Goal: Transaction & Acquisition: Download file/media

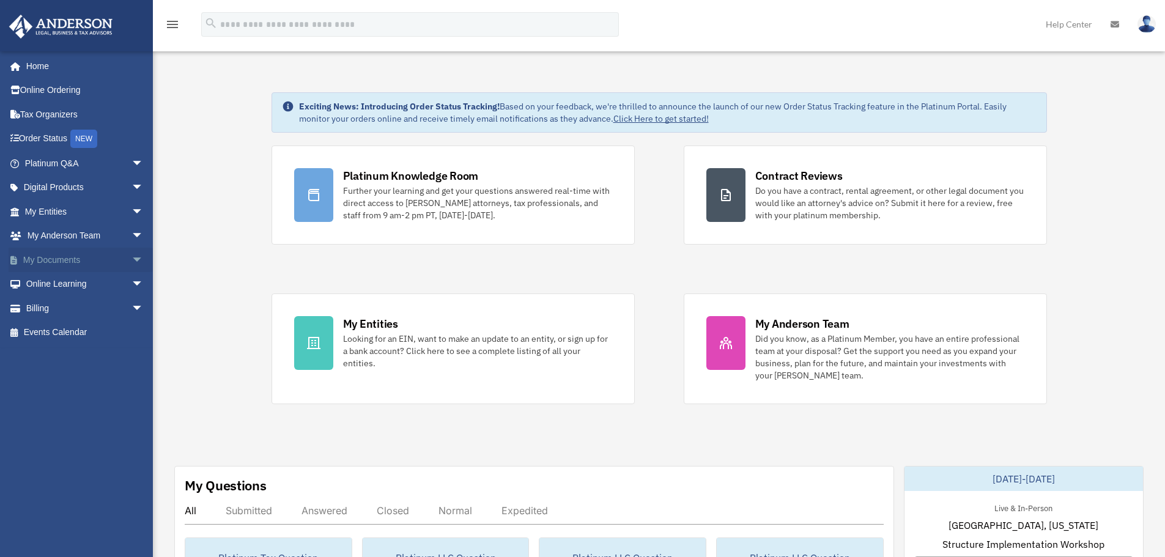
click at [43, 259] on link "My Documents arrow_drop_down" at bounding box center [86, 260] width 154 height 24
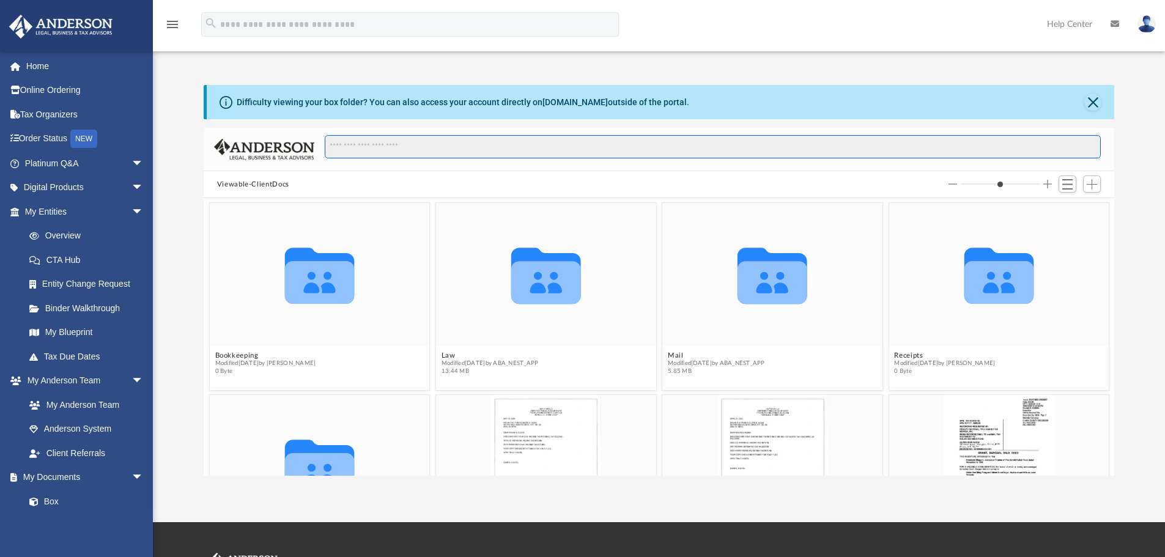
click at [431, 152] on input "Search files and folders" at bounding box center [713, 146] width 776 height 23
type input "**********"
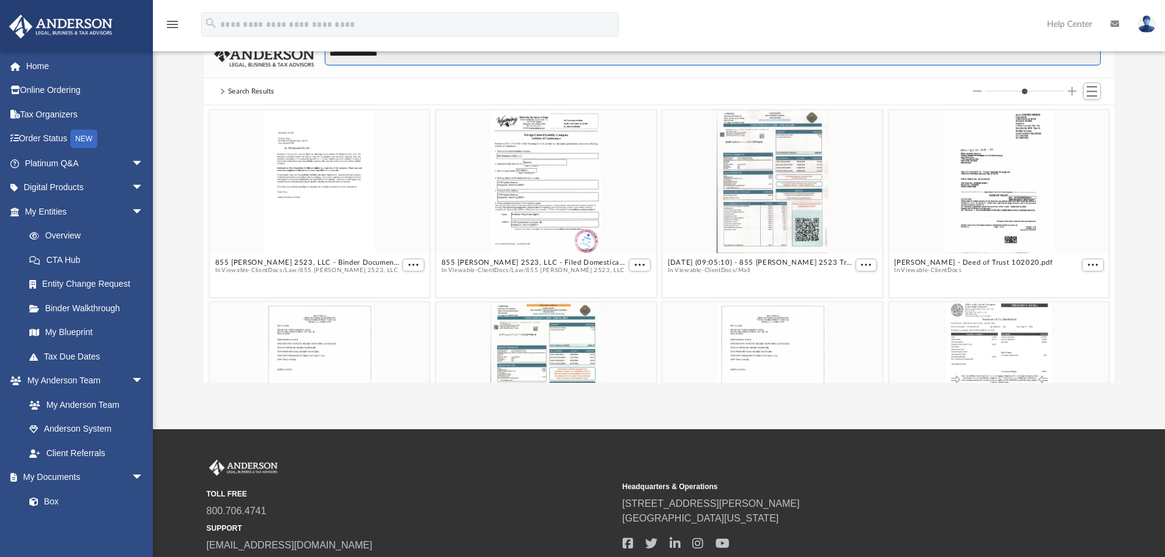
scroll to position [81, 0]
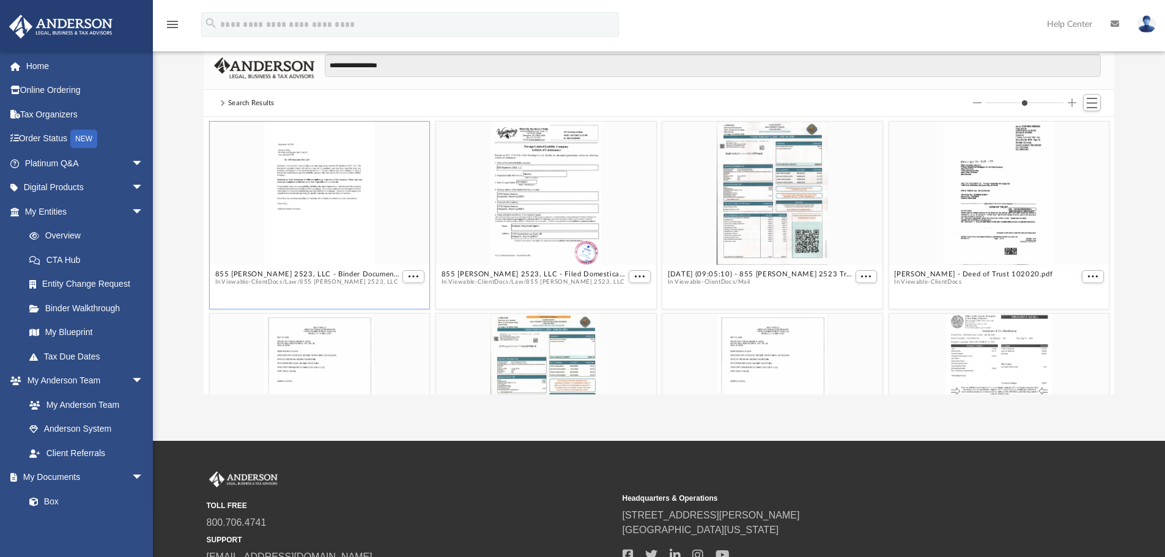
click at [337, 205] on div "grid" at bounding box center [320, 193] width 220 height 143
click at [410, 276] on span "More options" at bounding box center [414, 276] width 10 height 6
click at [396, 298] on li "Preview" at bounding box center [396, 298] width 35 height 13
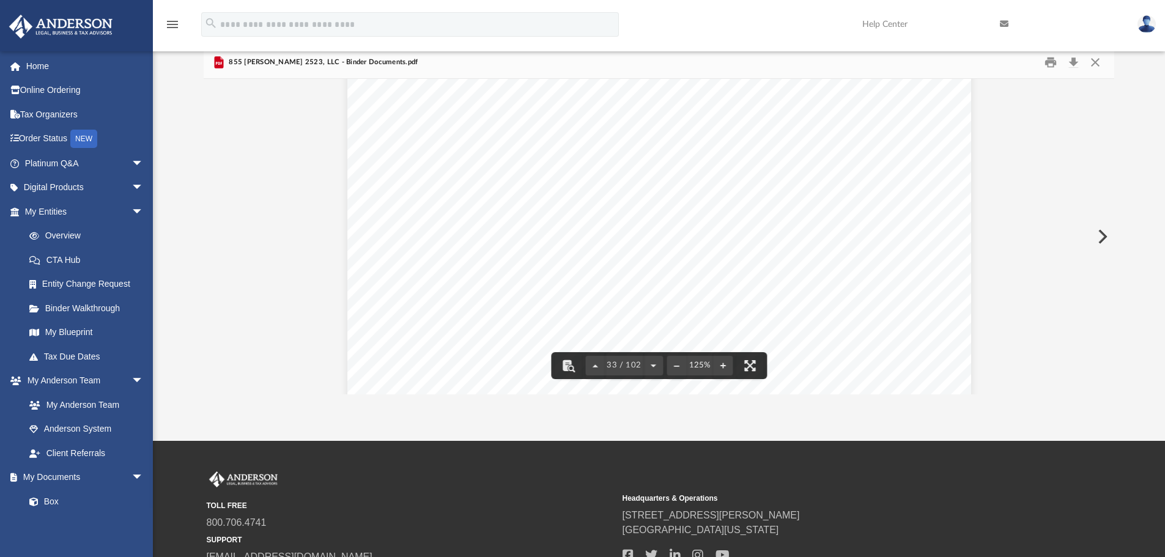
scroll to position [26922, 0]
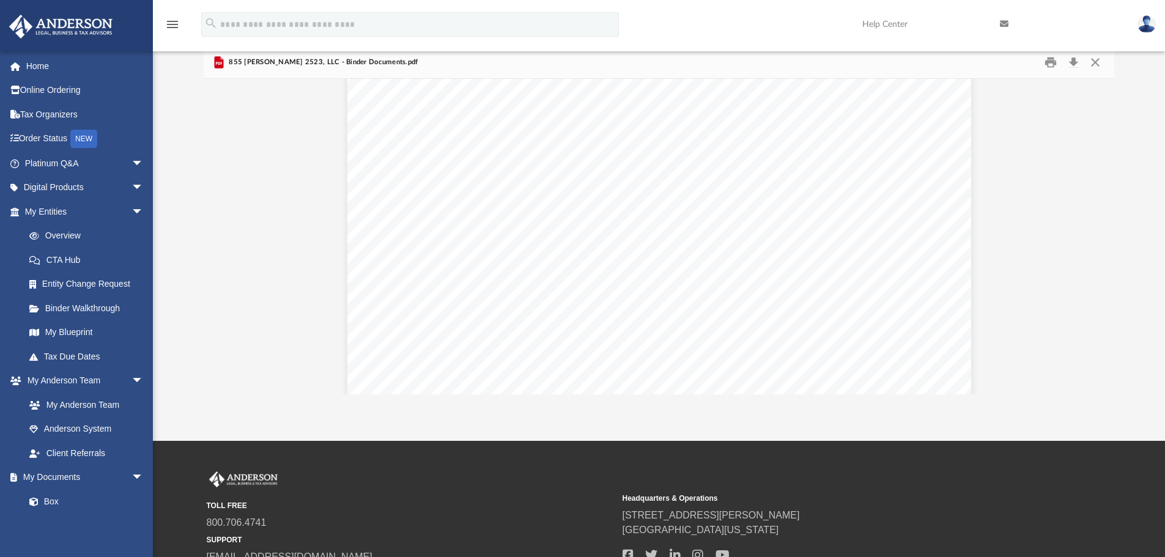
scroll to position [65565, 0]
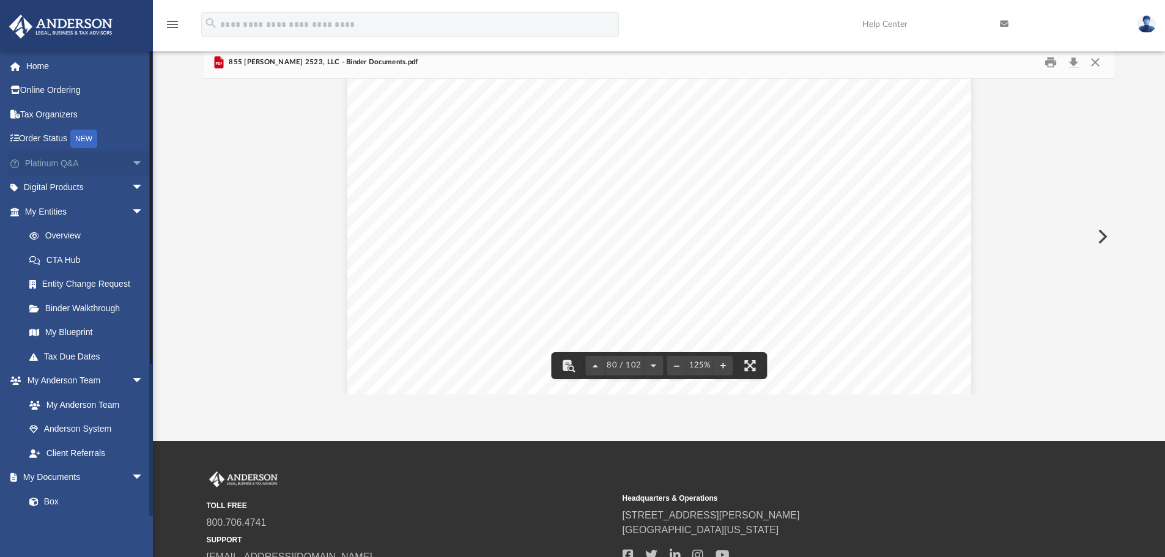
click at [132, 161] on span "arrow_drop_down" at bounding box center [144, 163] width 24 height 25
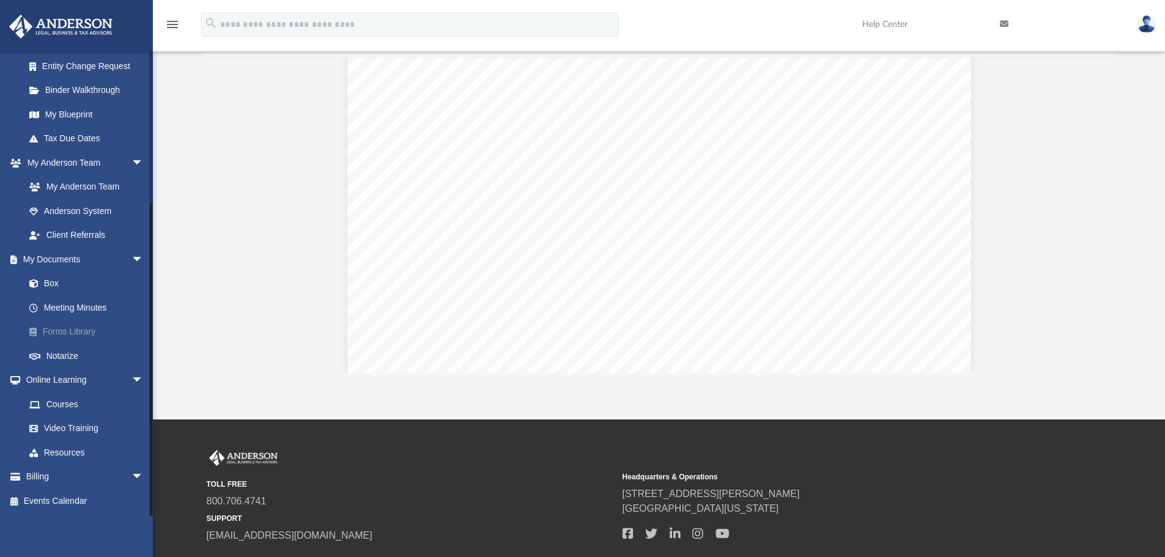
scroll to position [480, 0]
click at [132, 259] on span "arrow_drop_down" at bounding box center [144, 259] width 24 height 25
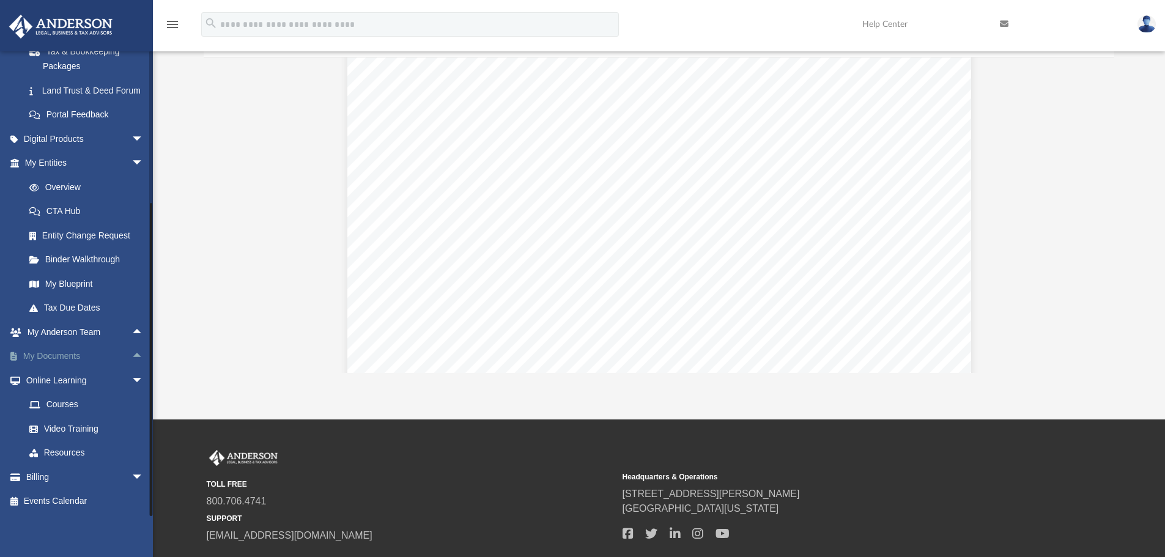
scroll to position [311, 0]
click at [132, 355] on span "arrow_drop_up" at bounding box center [144, 356] width 24 height 25
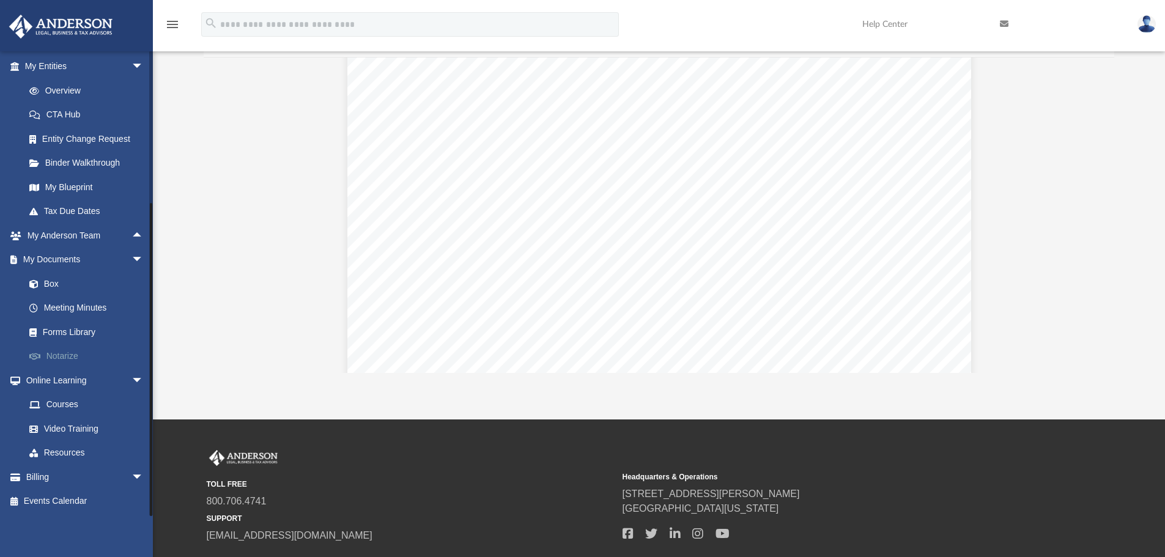
scroll to position [408, 0]
click at [53, 281] on link "Box" at bounding box center [89, 284] width 145 height 24
click at [36, 281] on span at bounding box center [40, 284] width 8 height 9
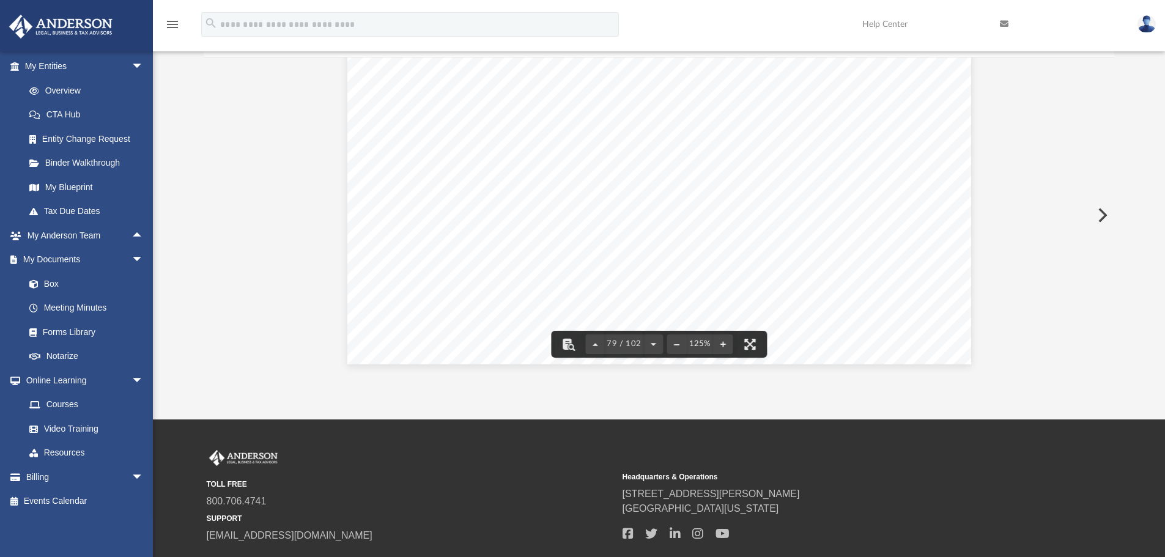
scroll to position [64668, 0]
click at [173, 24] on icon "menu" at bounding box center [172, 24] width 15 height 15
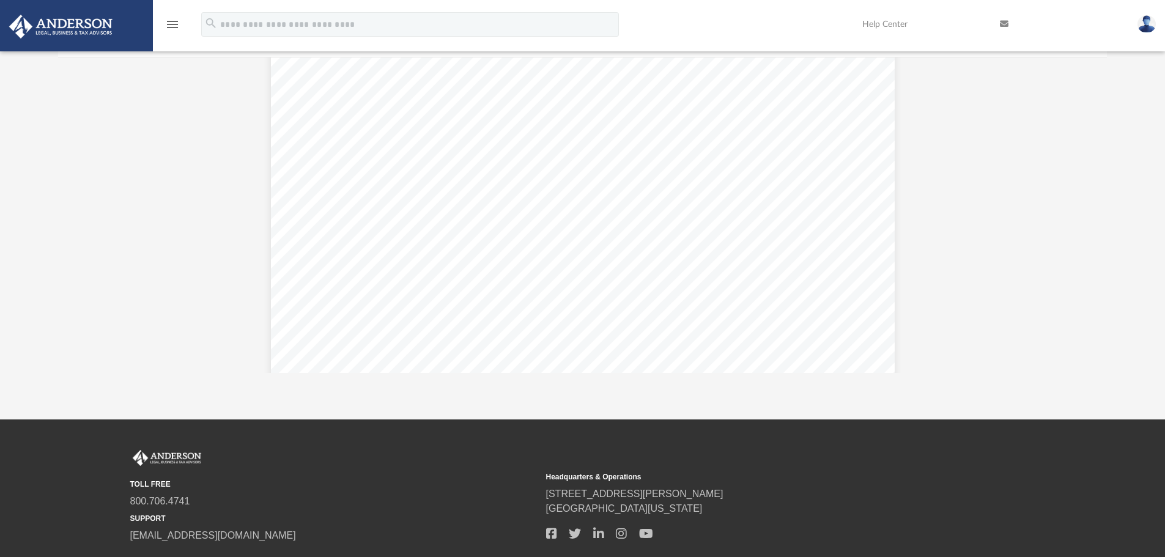
scroll to position [64405, 0]
click at [173, 28] on icon "menu" at bounding box center [172, 24] width 15 height 15
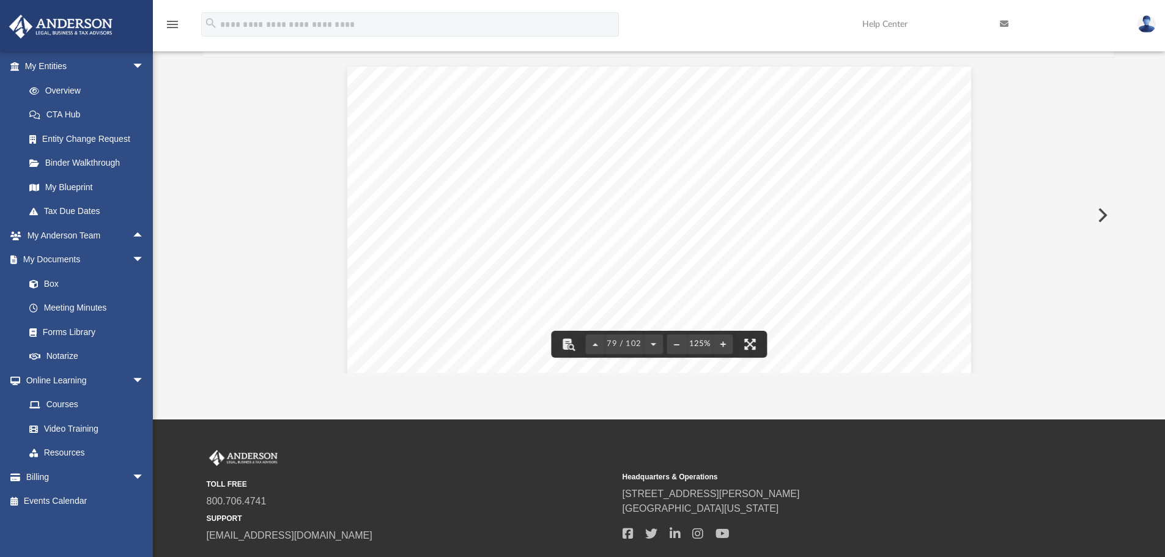
scroll to position [269, 902]
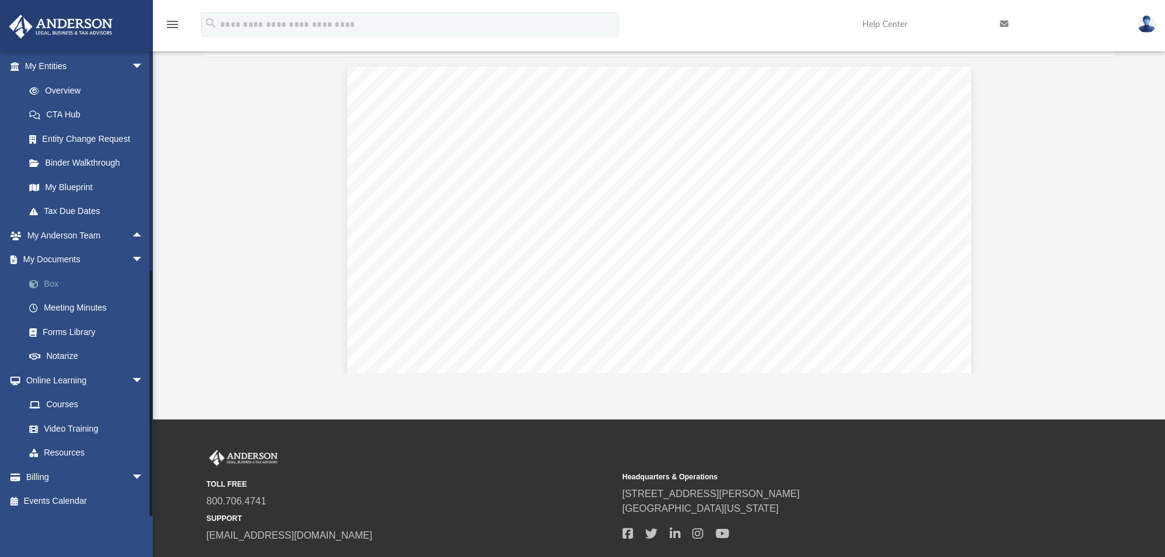
click at [53, 281] on link "Box" at bounding box center [89, 284] width 145 height 24
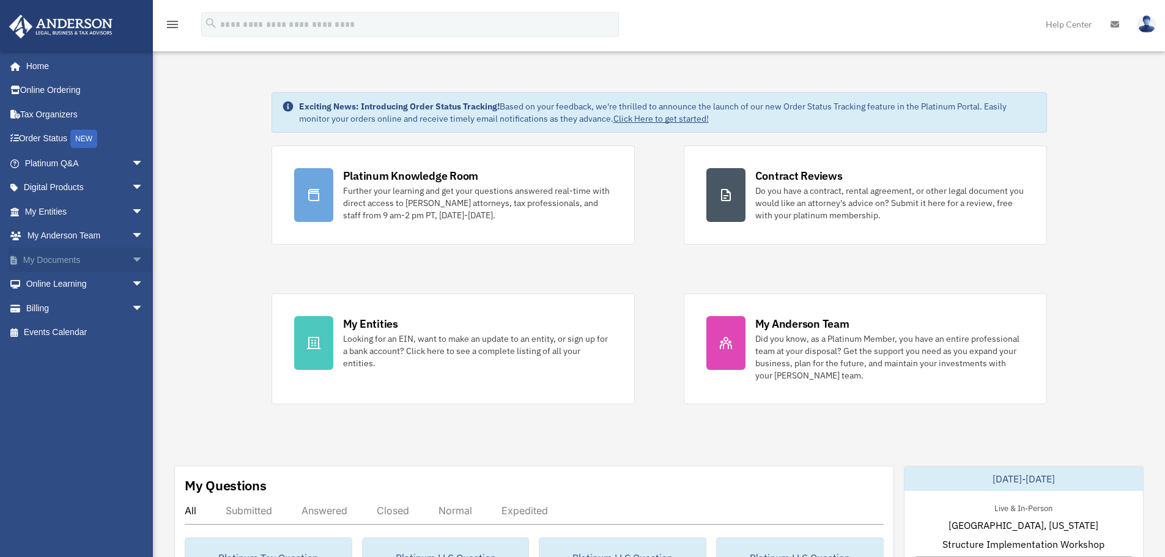
click at [132, 259] on span "arrow_drop_down" at bounding box center [144, 260] width 24 height 25
click at [36, 281] on span at bounding box center [40, 284] width 8 height 9
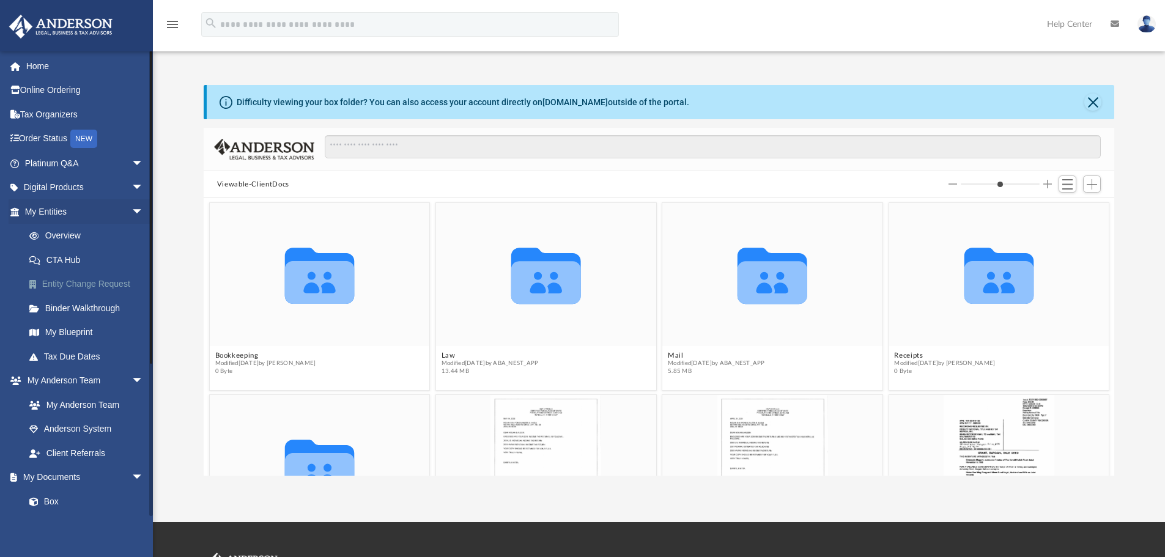
scroll to position [269, 902]
click at [327, 275] on icon "grid" at bounding box center [319, 276] width 70 height 56
click at [325, 275] on icon "grid" at bounding box center [319, 276] width 70 height 56
click at [253, 354] on button "Bookkeeping" at bounding box center [265, 356] width 101 height 8
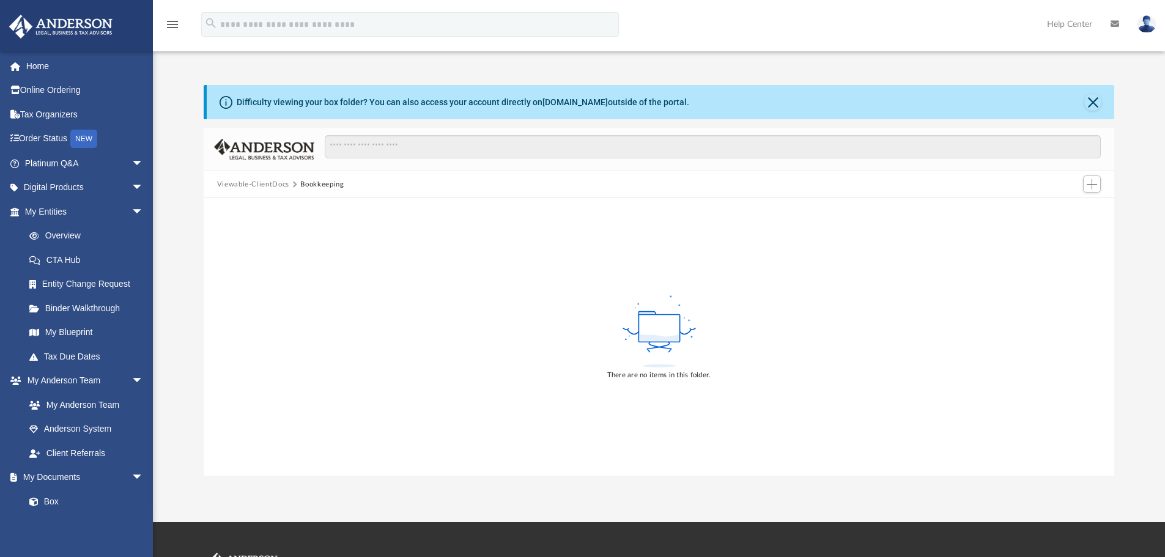
click at [262, 185] on button "Viewable-ClientDocs" at bounding box center [253, 184] width 72 height 11
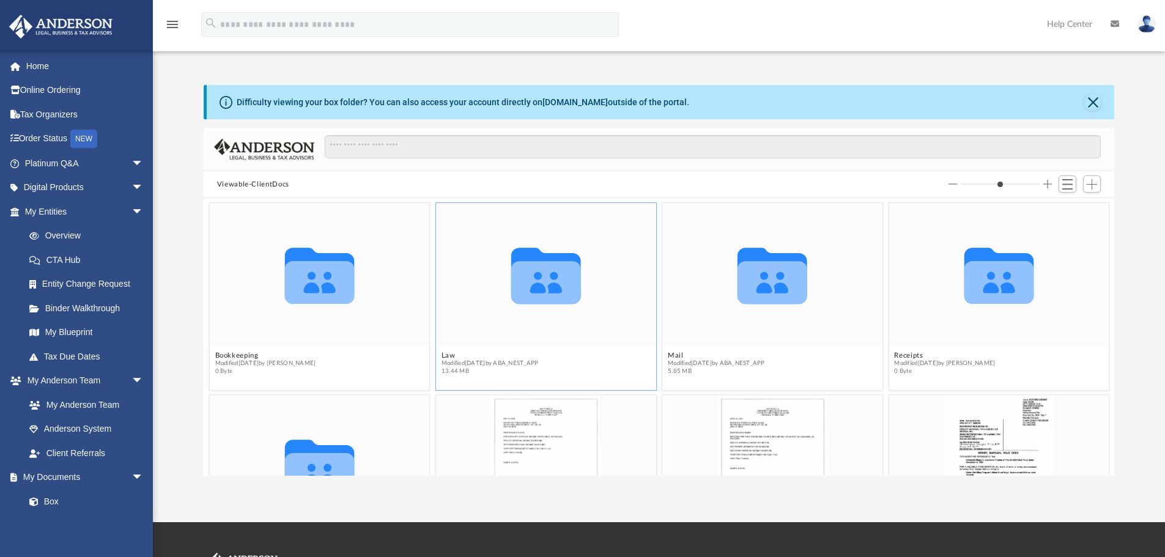
click at [557, 292] on icon "grid" at bounding box center [546, 276] width 70 height 56
click at [468, 365] on span "Modified Tue Jan 21 2025 by ABA_NEST_APP" at bounding box center [490, 364] width 97 height 8
click at [448, 355] on button "Law" at bounding box center [490, 356] width 97 height 8
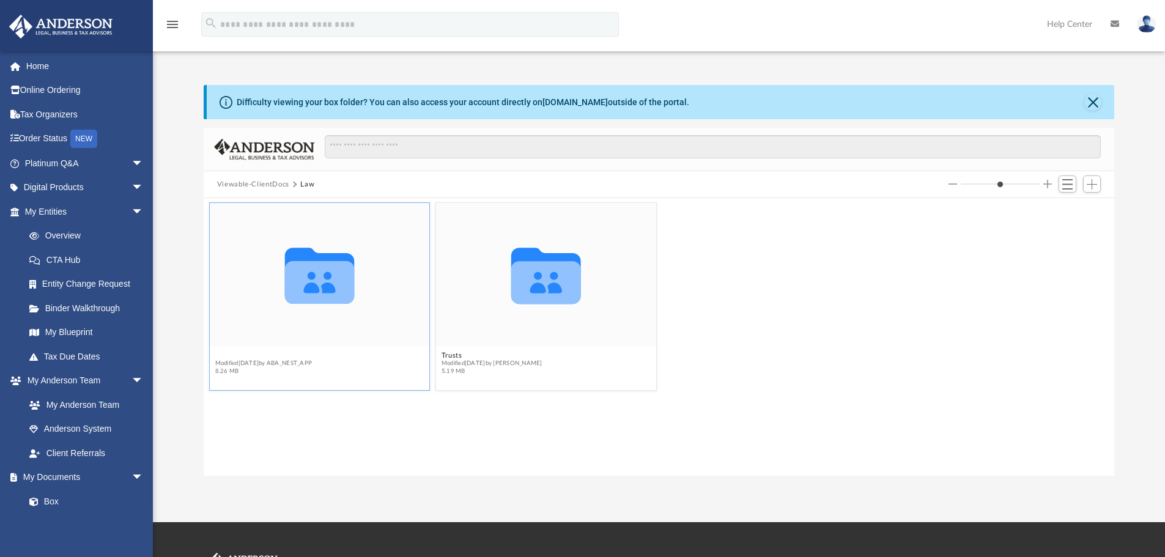
click at [273, 352] on button "855 [PERSON_NAME] 2523, LLC" at bounding box center [273, 356] width 116 height 8
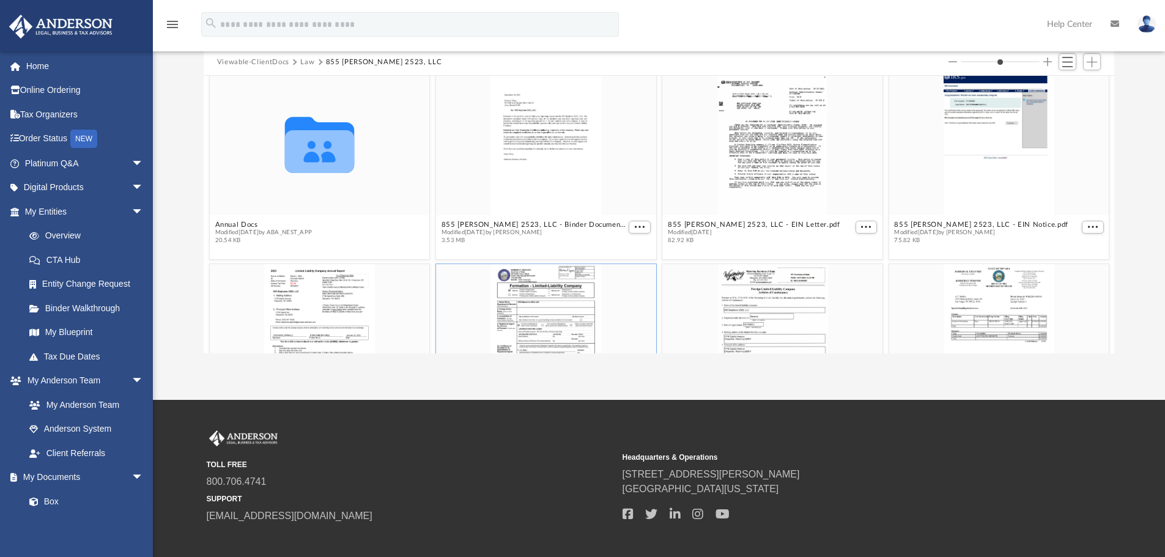
scroll to position [0, 0]
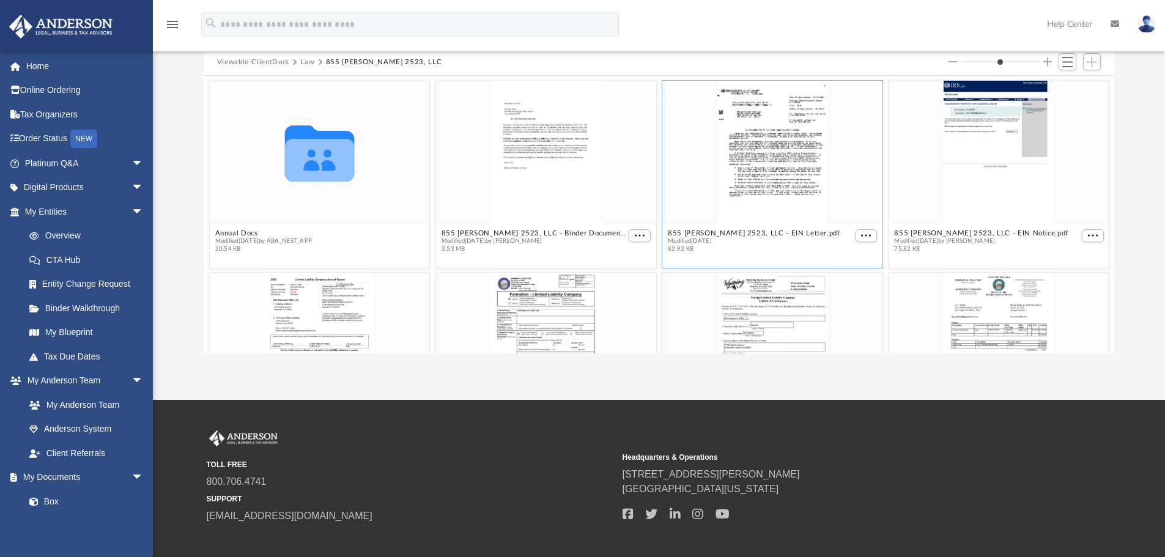
click at [773, 183] on div "grid" at bounding box center [772, 152] width 220 height 143
click at [861, 235] on span "More options" at bounding box center [866, 235] width 10 height 6
click at [841, 257] on li "Preview" at bounding box center [845, 257] width 35 height 13
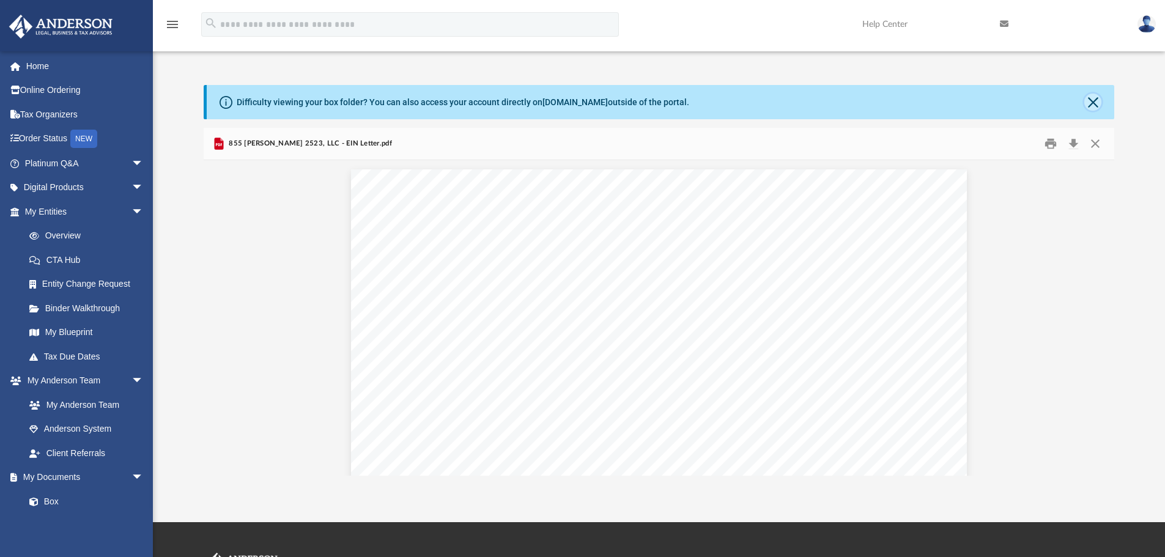
click at [1097, 106] on button "Close" at bounding box center [1092, 102] width 17 height 17
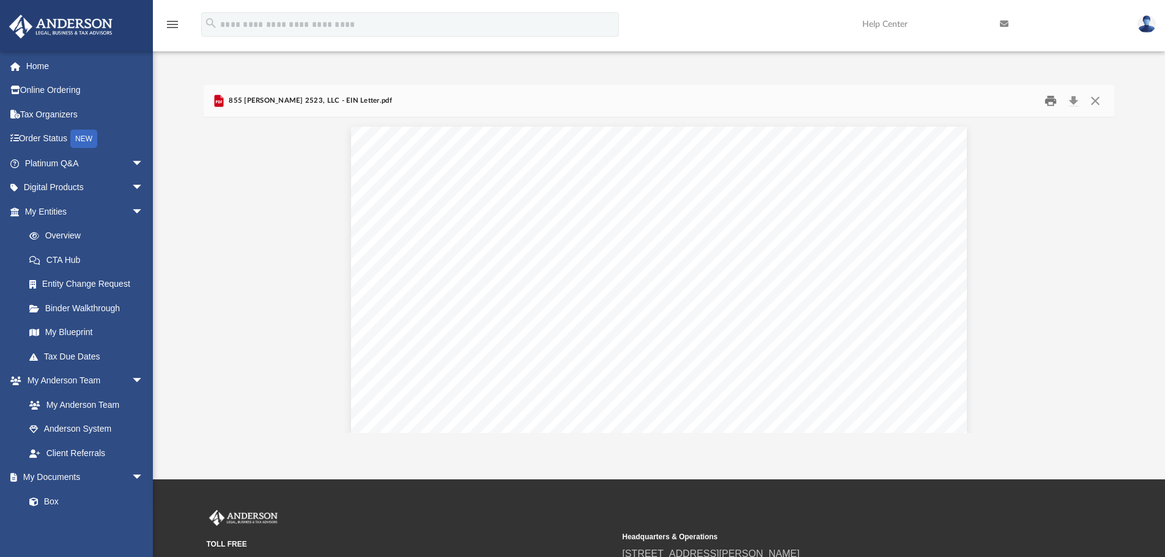
click at [1050, 104] on button "Print" at bounding box center [1051, 101] width 24 height 19
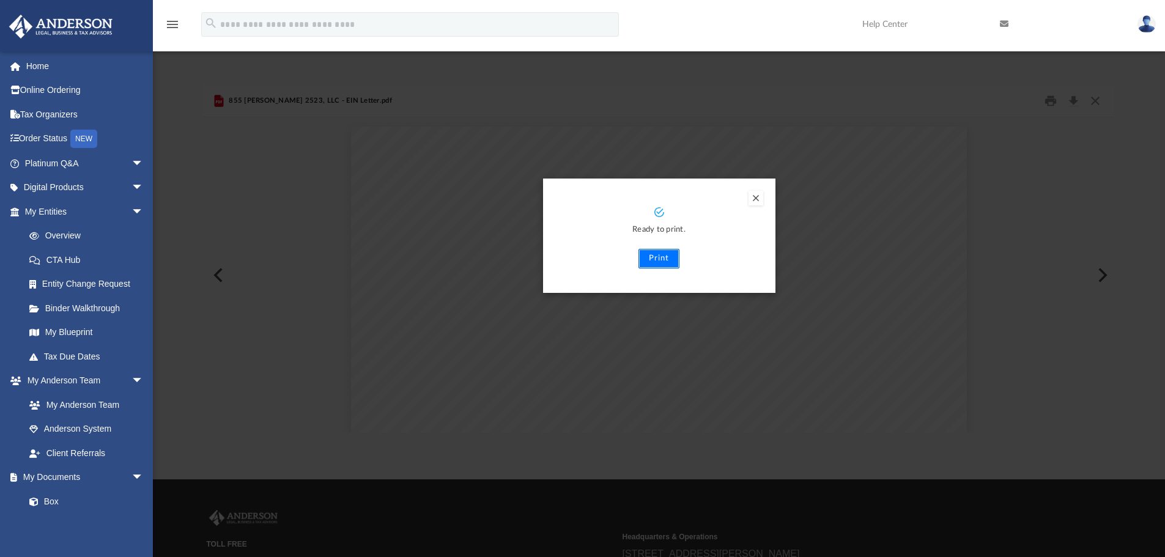
click at [661, 259] on button "Print" at bounding box center [659, 259] width 41 height 20
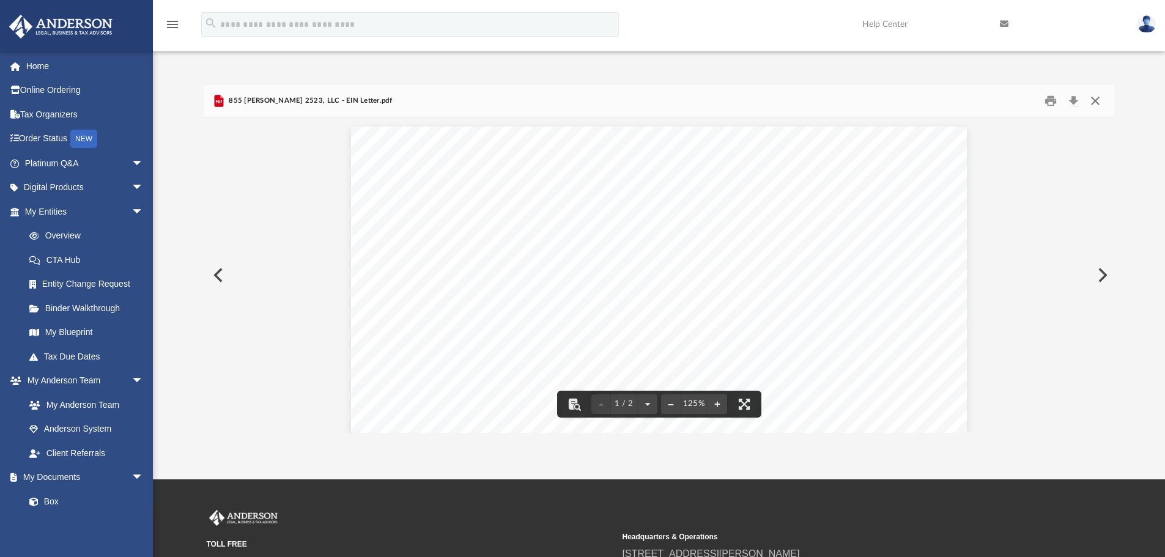
click at [1095, 100] on button "Close" at bounding box center [1095, 101] width 22 height 19
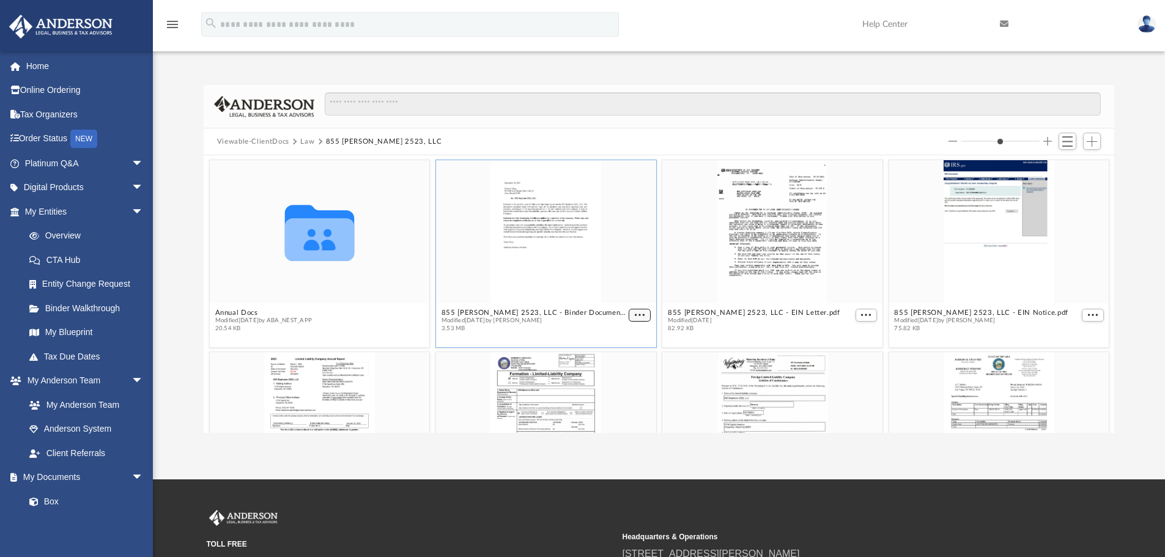
click at [635, 312] on span "More options" at bounding box center [640, 315] width 10 height 6
click at [622, 338] on li "Preview" at bounding box center [620, 336] width 35 height 13
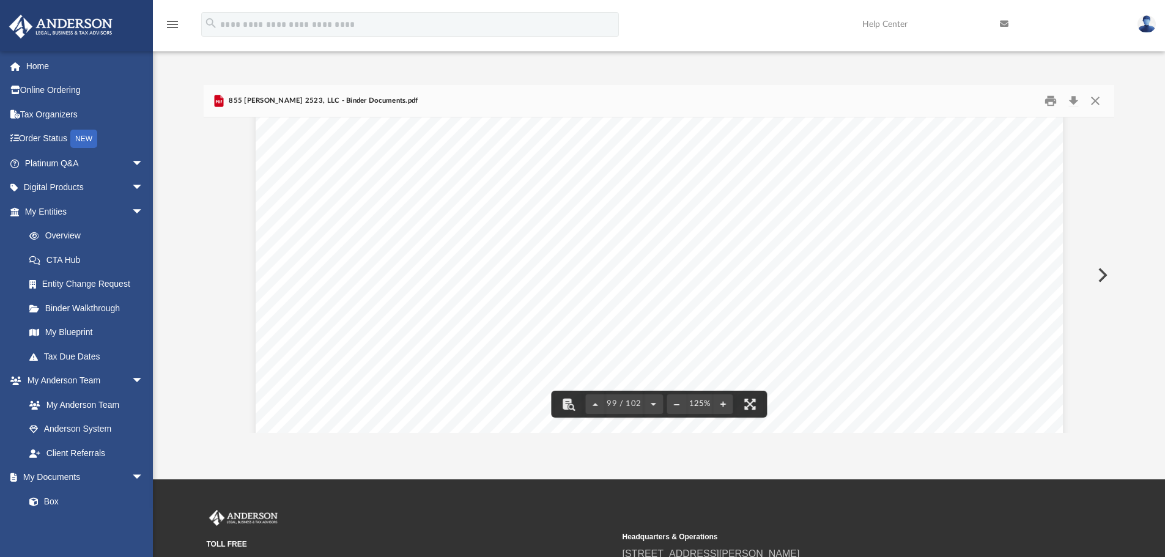
scroll to position [80613, 0]
click at [1095, 105] on button "Close" at bounding box center [1095, 101] width 22 height 19
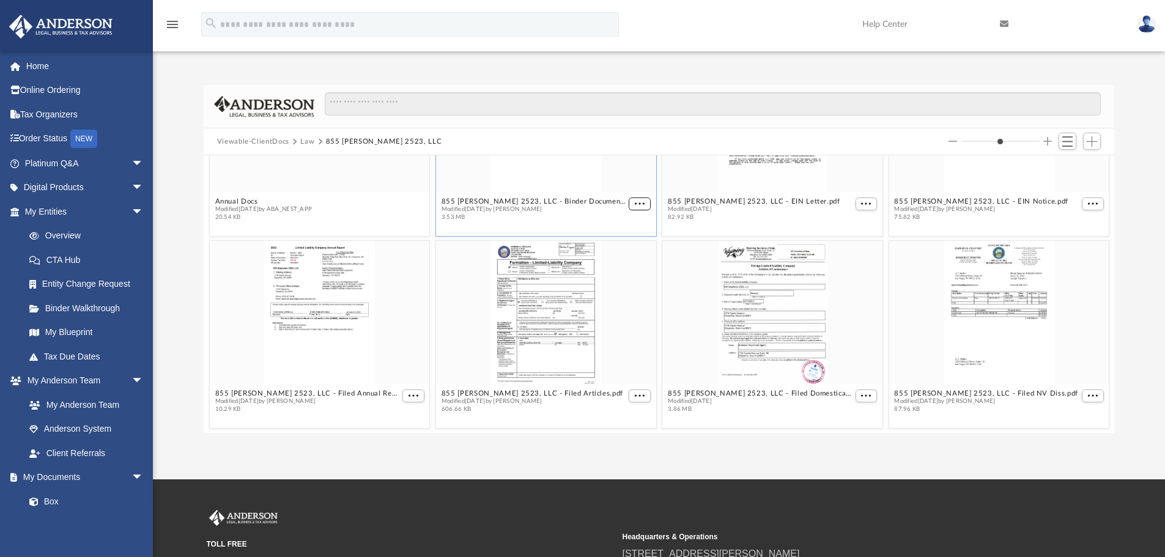
scroll to position [112, 0]
click at [417, 396] on button "More options" at bounding box center [413, 395] width 22 height 13
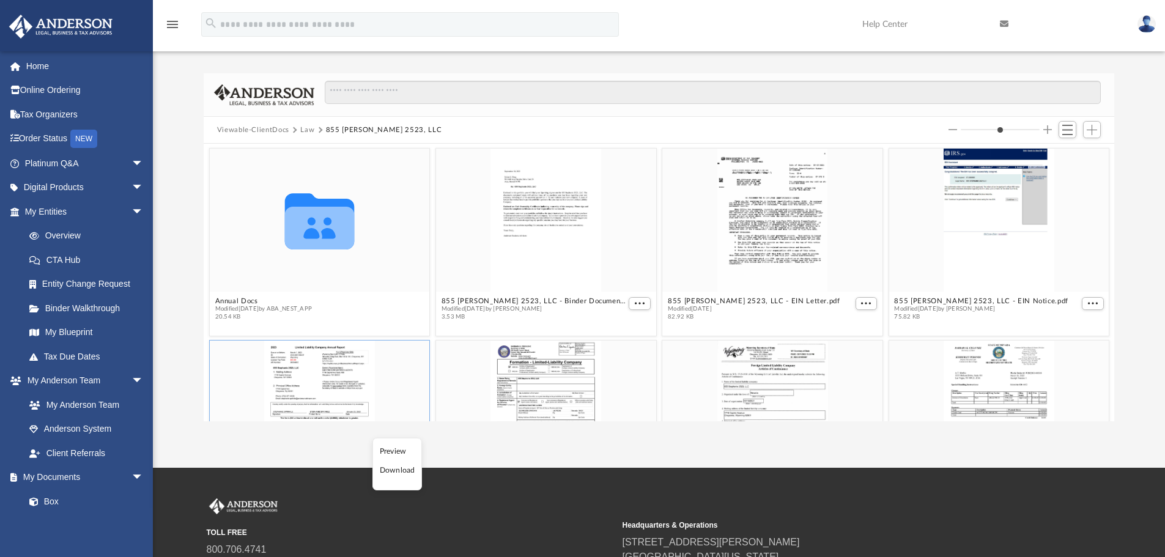
scroll to position [0, 0]
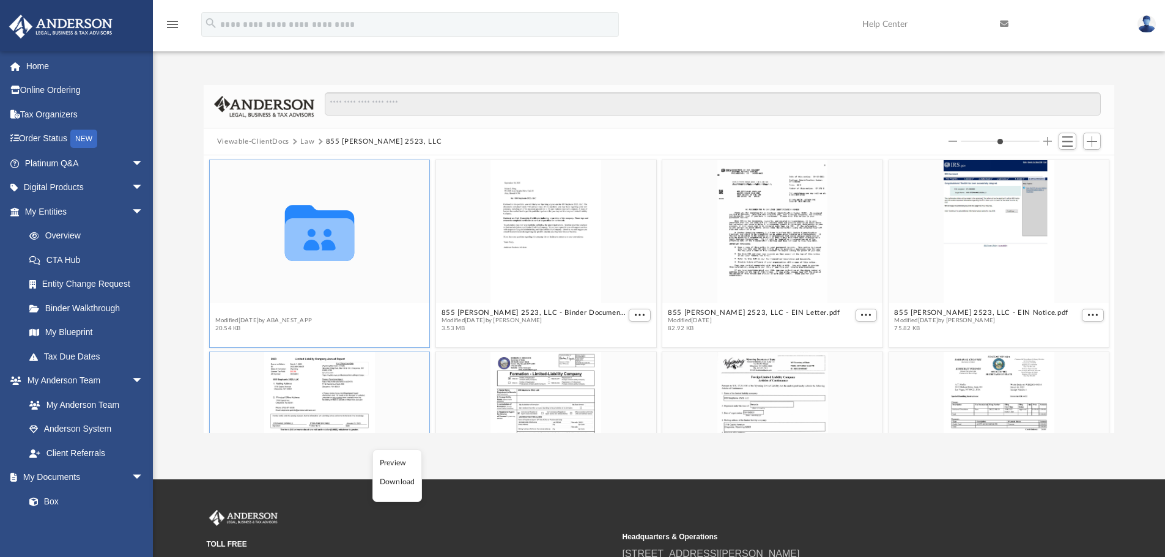
click at [229, 314] on button "Annual Docs" at bounding box center [263, 313] width 97 height 8
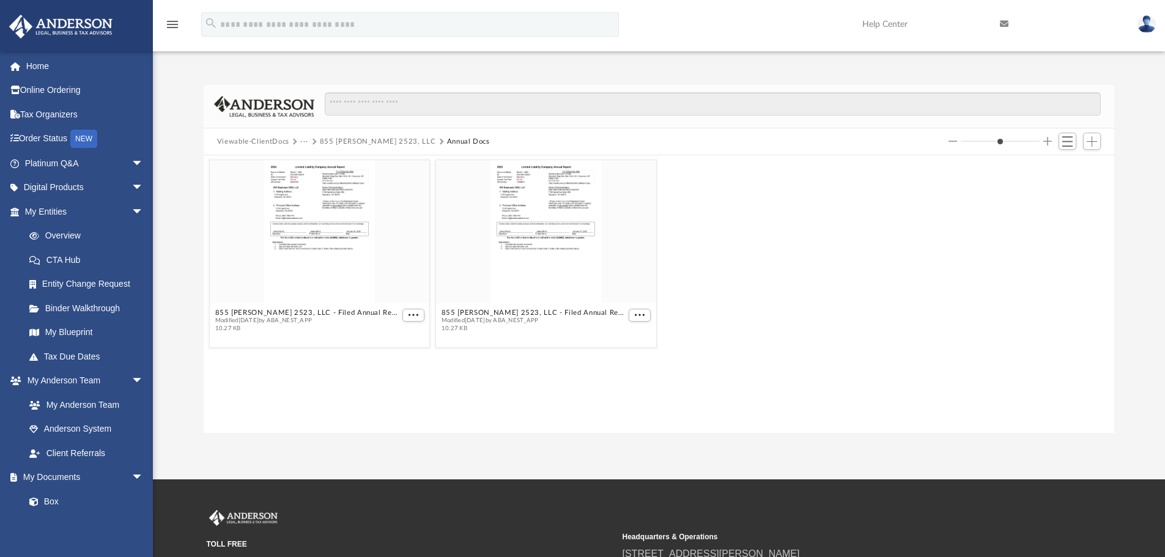
click at [269, 142] on button "Viewable-ClientDocs" at bounding box center [253, 141] width 72 height 11
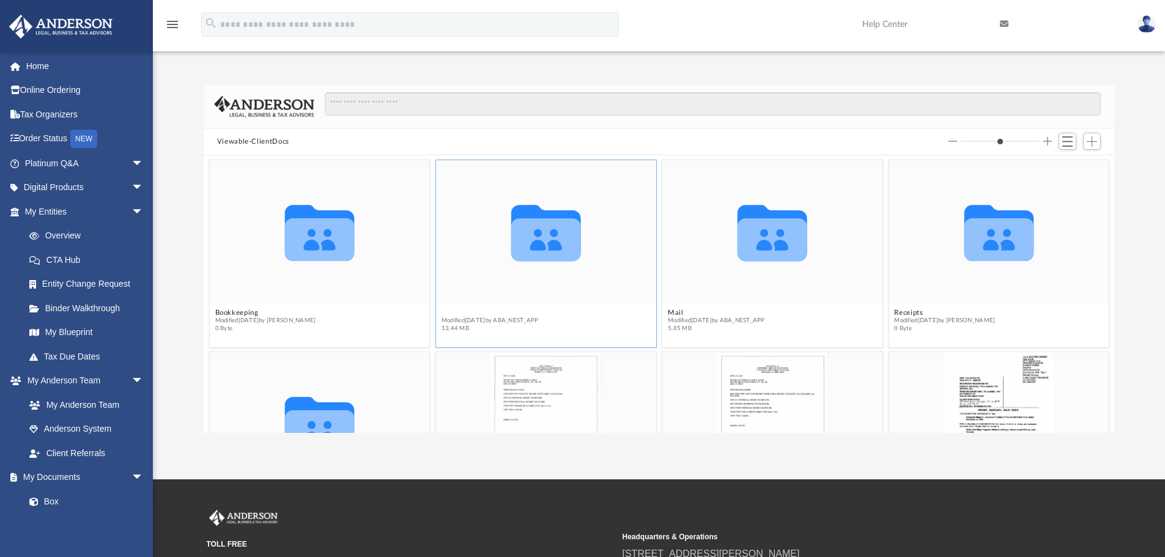
click at [450, 315] on button "Law" at bounding box center [490, 313] width 97 height 8
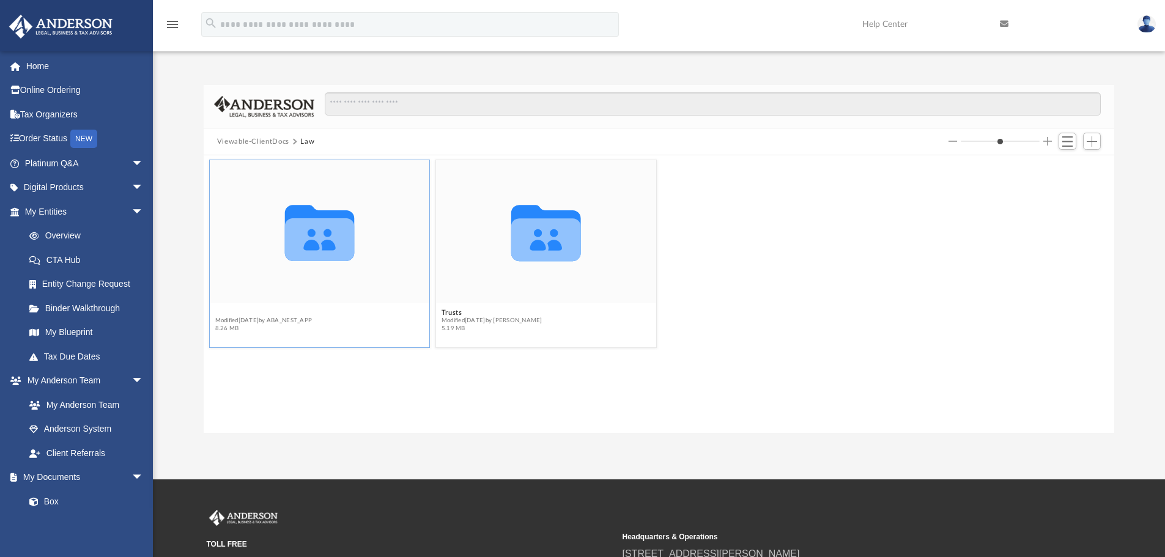
click at [282, 313] on button "855 [PERSON_NAME] 2523, LLC" at bounding box center [273, 313] width 116 height 8
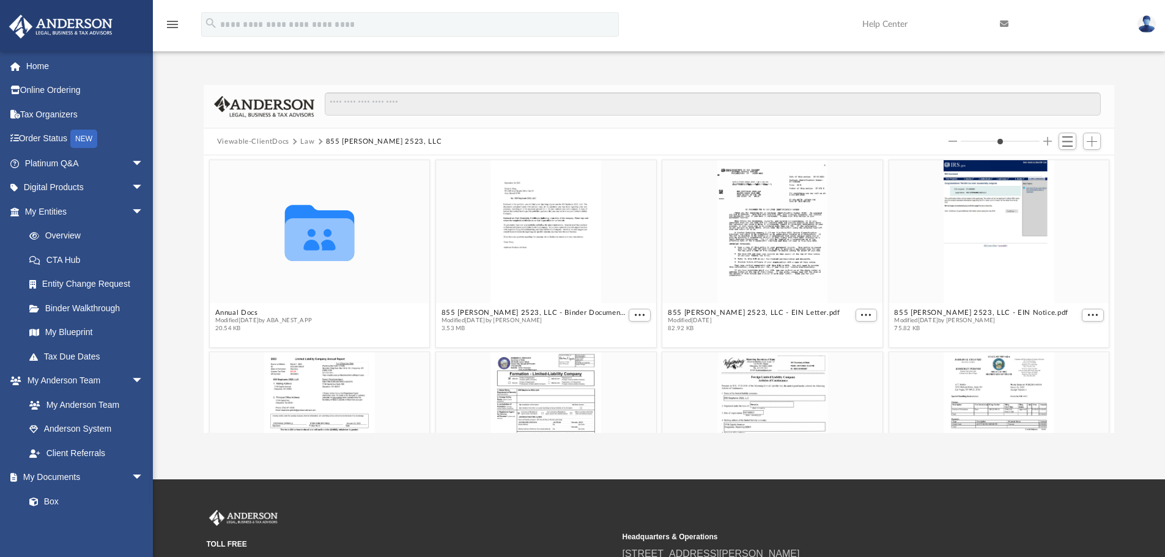
click at [310, 140] on button "Law" at bounding box center [307, 141] width 14 height 11
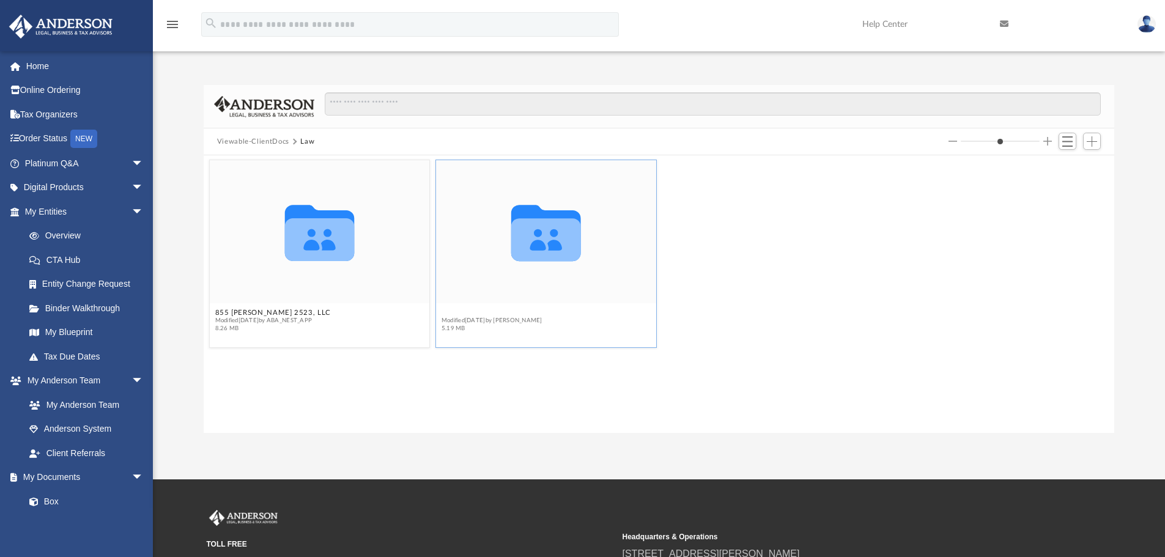
click at [451, 313] on button "Trusts" at bounding box center [492, 313] width 101 height 8
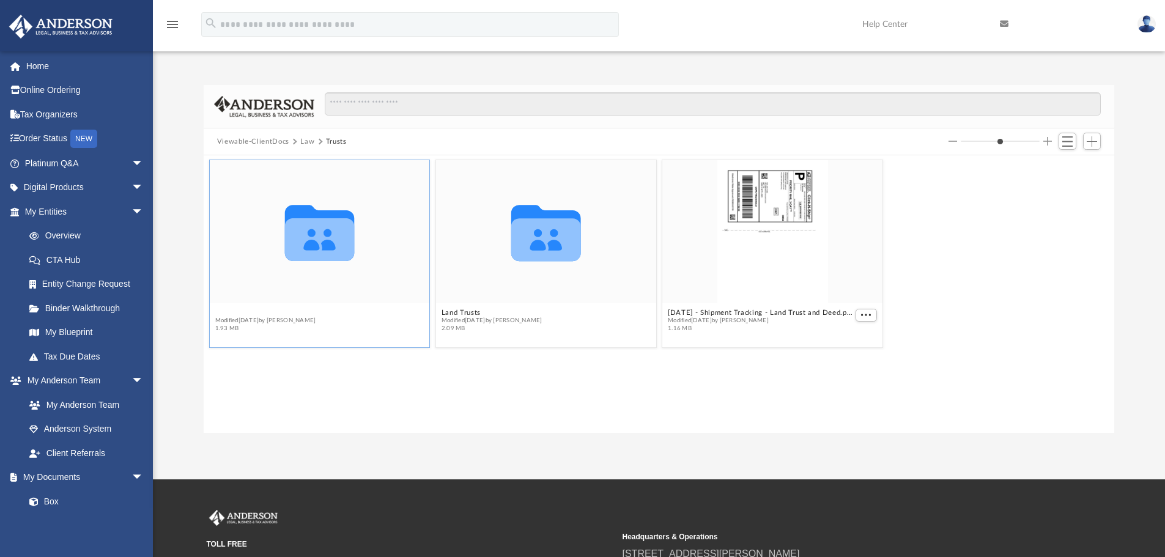
click at [228, 313] on button "Deeds" at bounding box center [265, 313] width 101 height 8
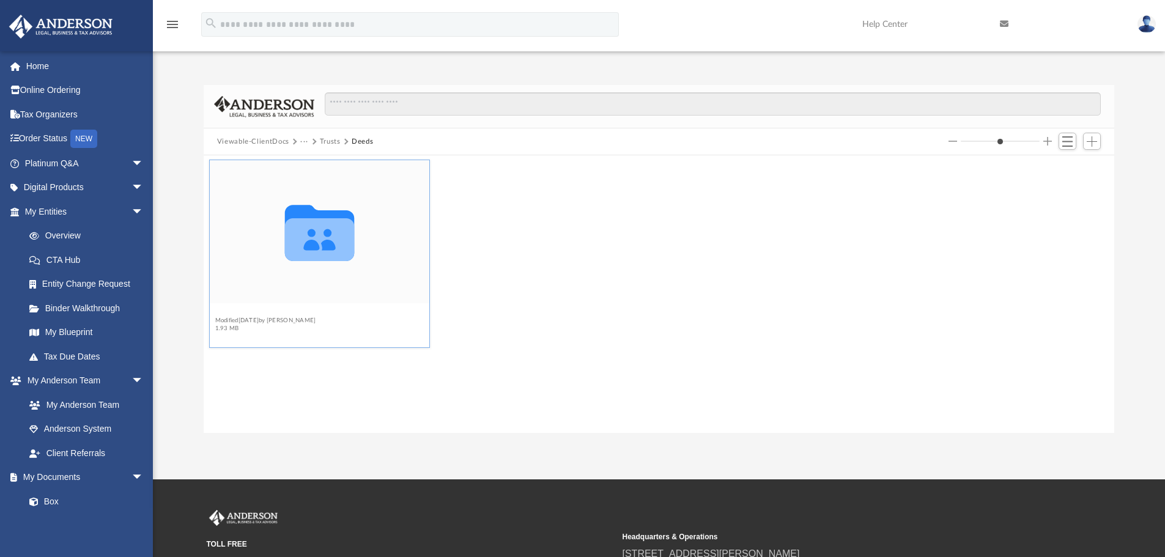
click at [218, 313] on button "Deed - [STREET_ADDRESS][PERSON_NAME]" at bounding box center [293, 313] width 156 height 8
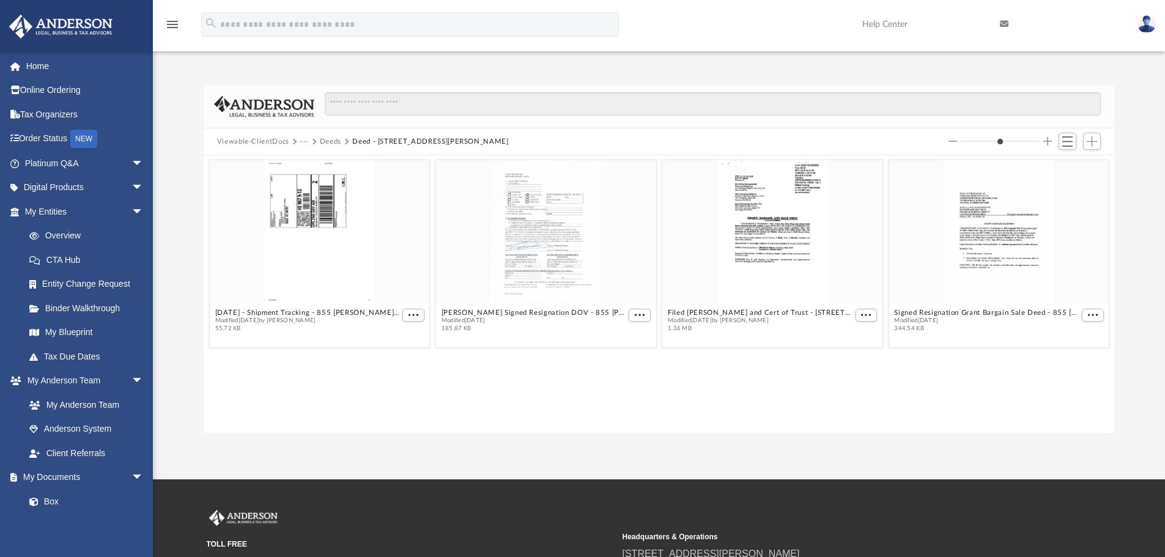
click at [328, 140] on button "Deeds" at bounding box center [330, 141] width 21 height 11
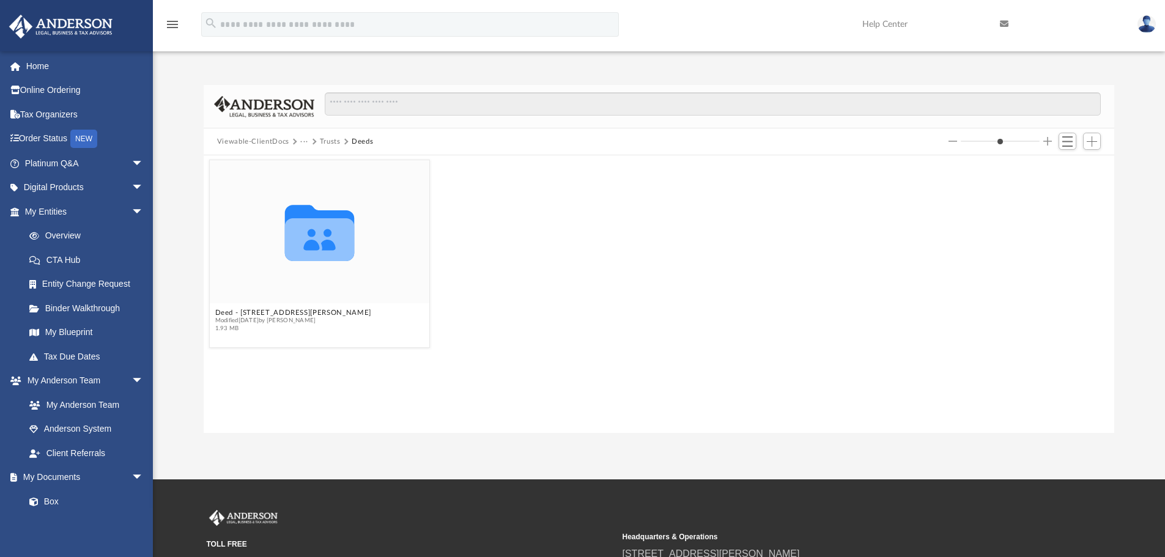
click at [327, 141] on button "Trusts" at bounding box center [330, 141] width 21 height 11
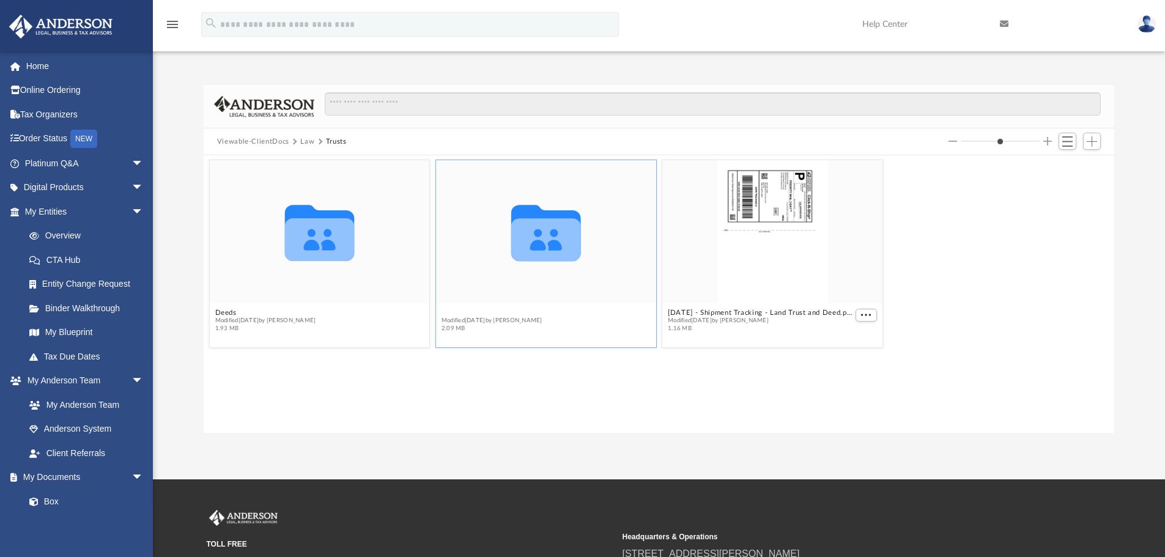
click at [451, 314] on button "Land Trusts" at bounding box center [492, 313] width 101 height 8
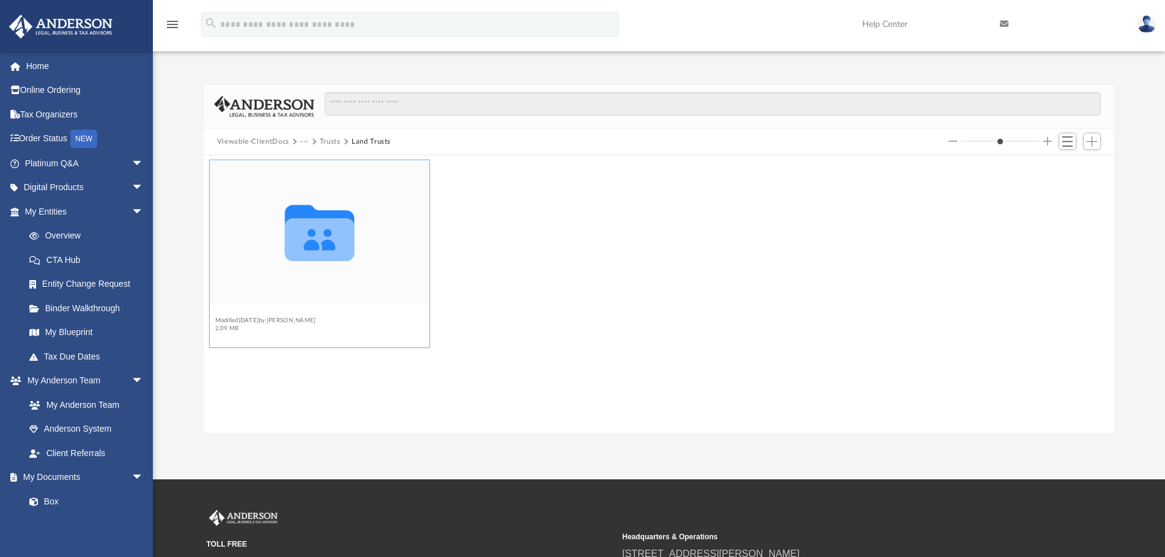
click at [280, 312] on button "855 [PERSON_NAME] 2523 Trust" at bounding box center [273, 313] width 117 height 8
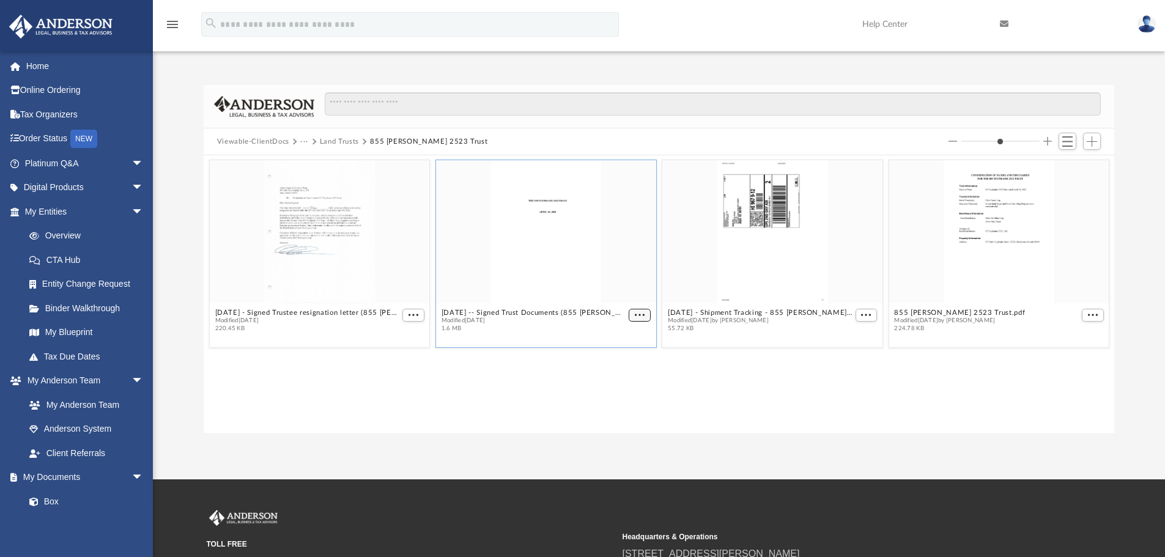
click at [637, 315] on span "More options" at bounding box center [640, 315] width 10 height 6
click at [622, 336] on li "Preview" at bounding box center [625, 337] width 35 height 13
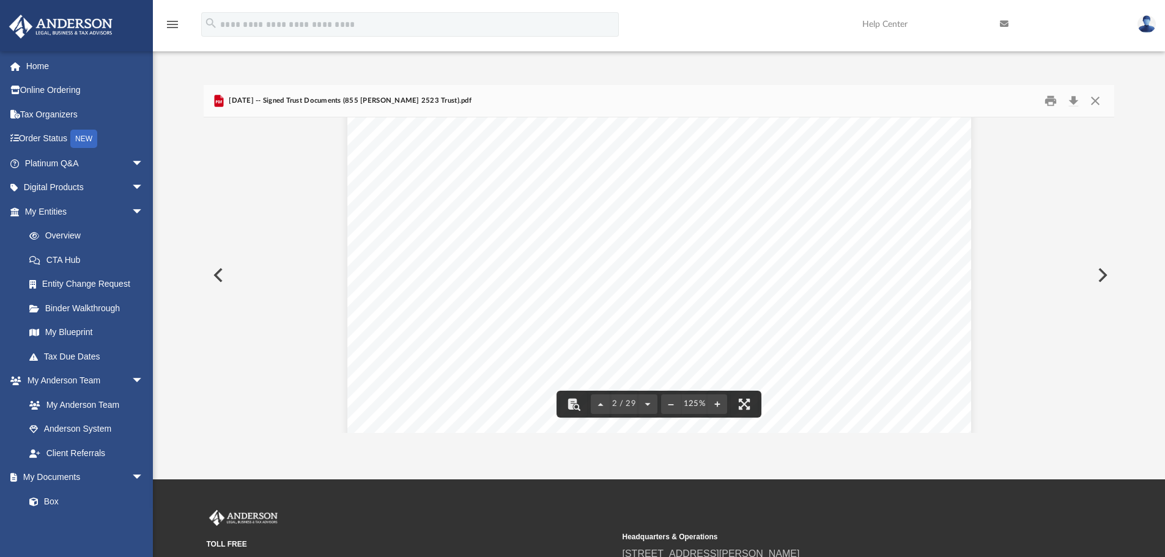
scroll to position [1142, 0]
click at [1054, 100] on button "Print" at bounding box center [1051, 101] width 24 height 19
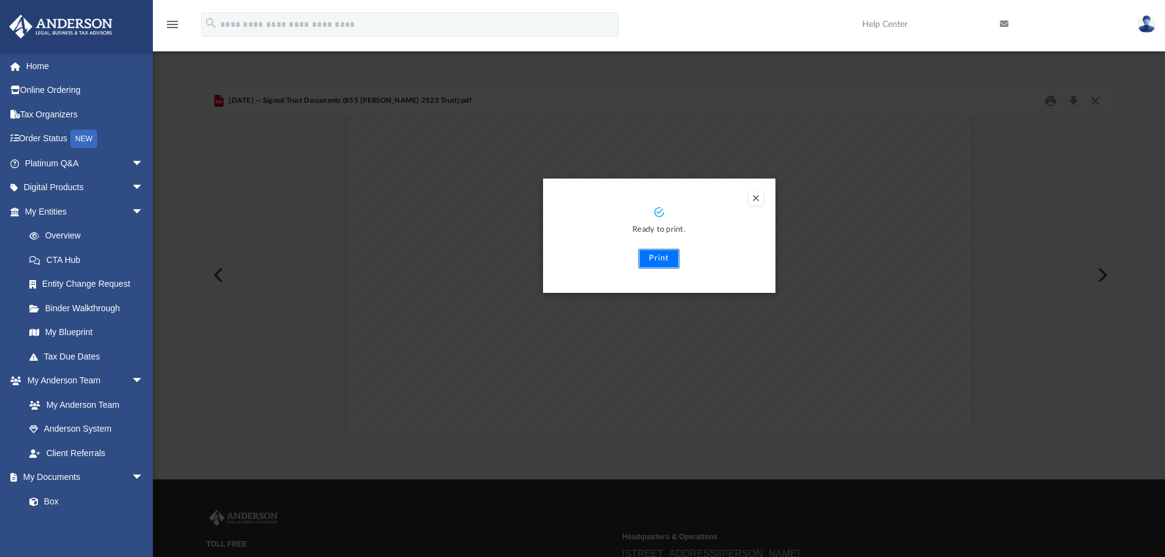
click at [669, 257] on button "Print" at bounding box center [659, 259] width 41 height 20
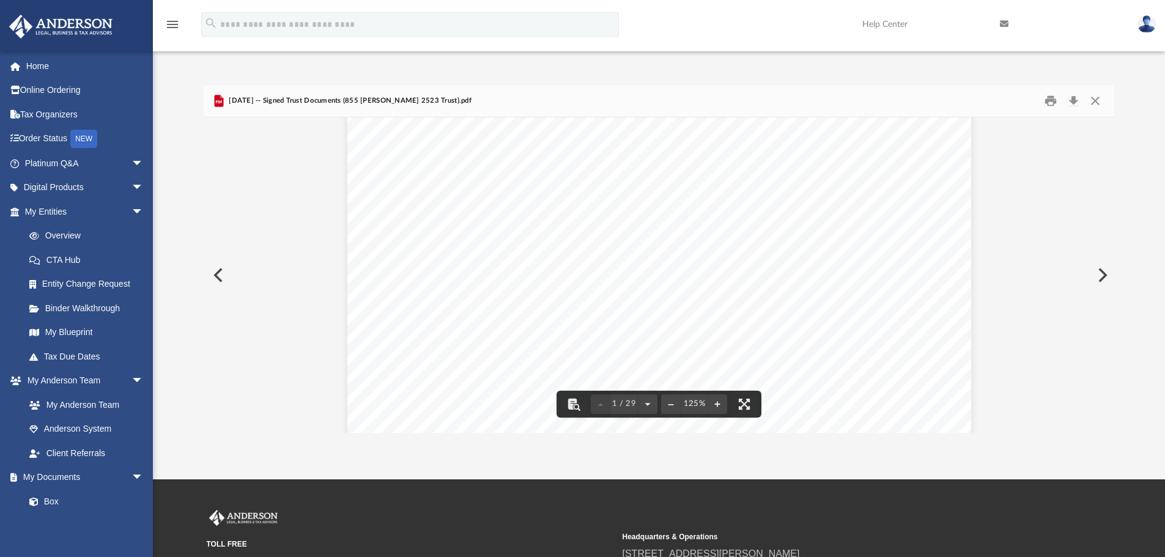
scroll to position [0, 0]
click at [1098, 102] on button "Close" at bounding box center [1095, 101] width 22 height 19
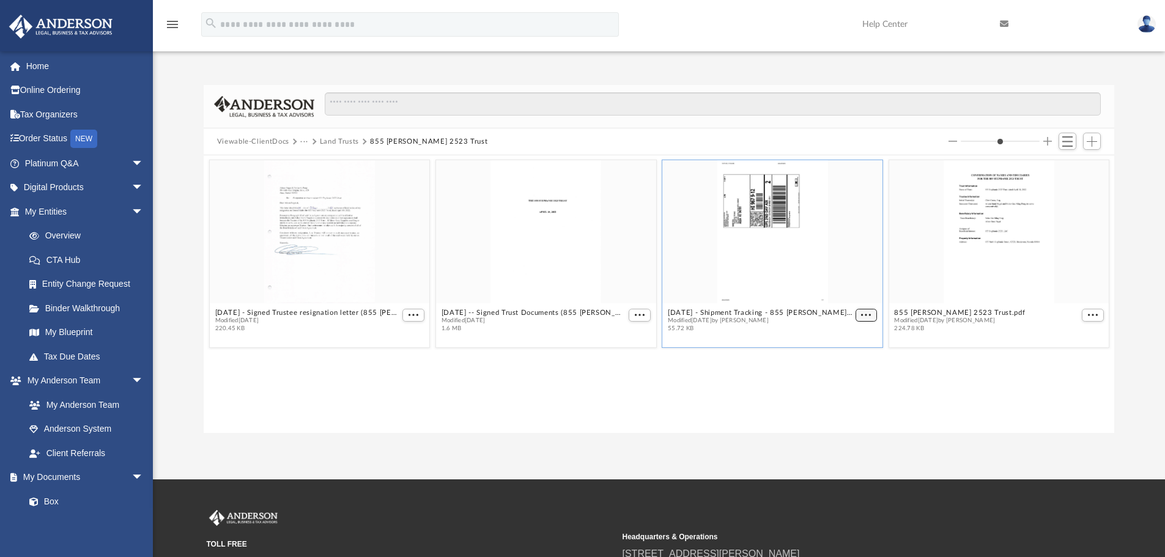
click at [866, 315] on span "More options" at bounding box center [866, 315] width 10 height 6
click at [848, 336] on li "Preview" at bounding box center [851, 337] width 35 height 13
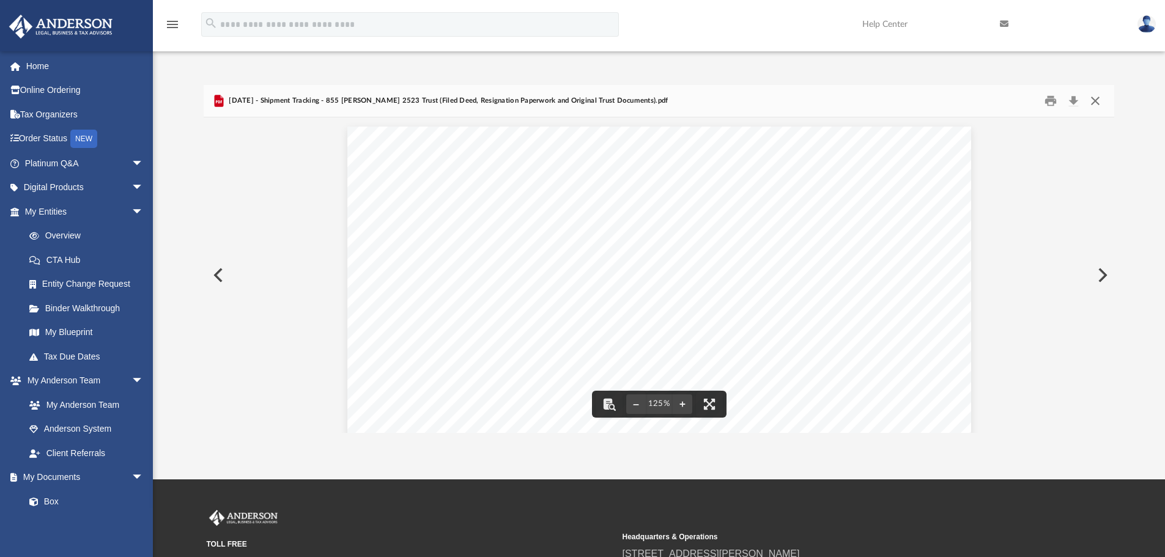
click at [1094, 102] on button "Close" at bounding box center [1095, 101] width 22 height 19
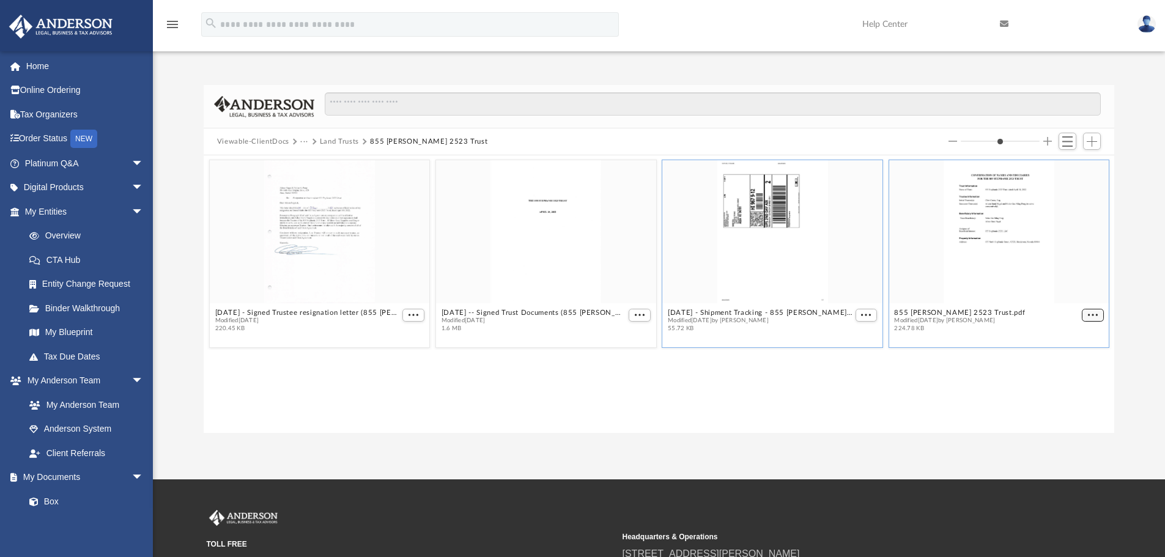
click at [1091, 314] on span "More options" at bounding box center [1093, 315] width 10 height 6
click at [1075, 336] on li "Preview" at bounding box center [1078, 337] width 35 height 13
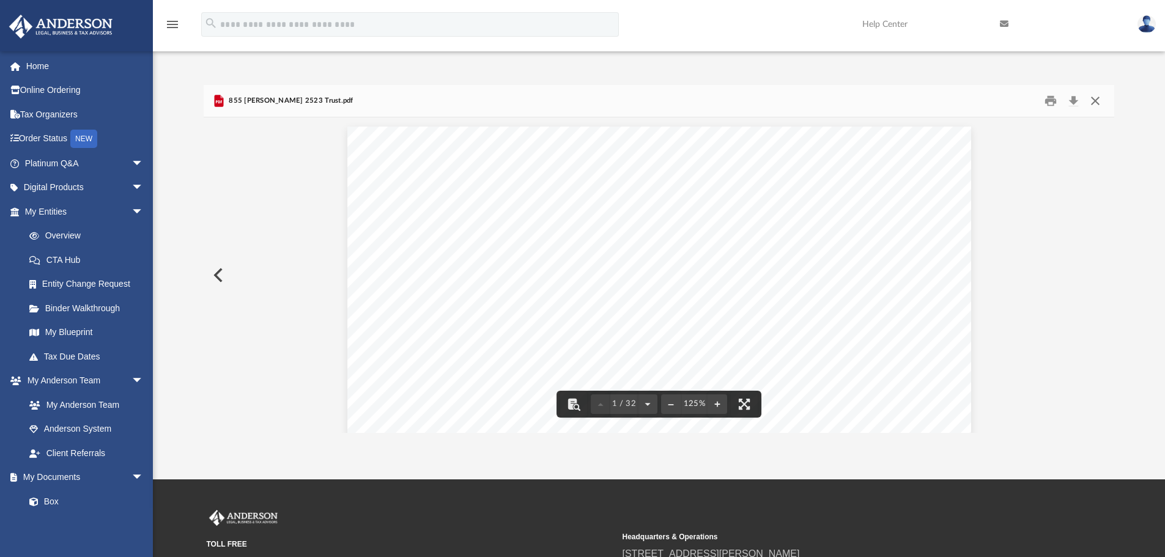
click at [1097, 97] on button "Close" at bounding box center [1095, 101] width 22 height 19
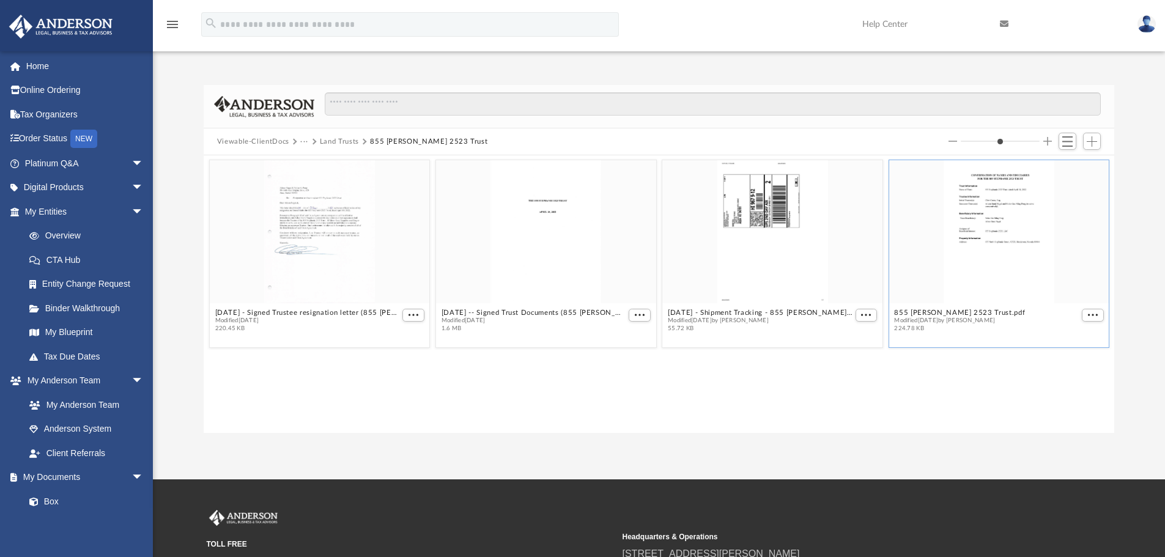
click at [330, 143] on button "Land Trusts" at bounding box center [339, 141] width 39 height 11
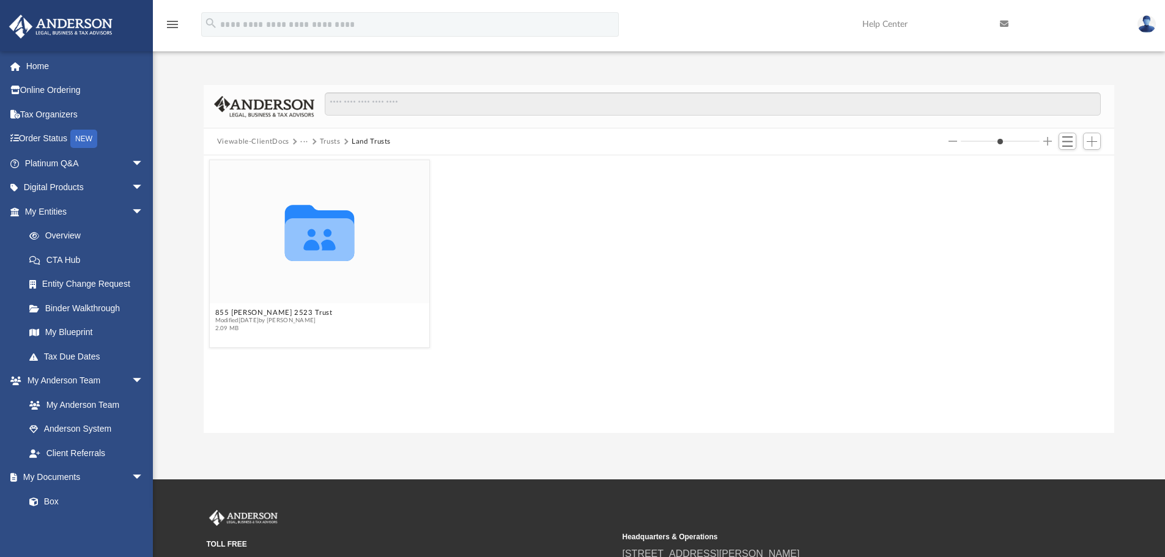
click at [304, 143] on button "···" at bounding box center [304, 141] width 8 height 11
click at [270, 142] on button "Viewable-ClientDocs" at bounding box center [253, 141] width 72 height 11
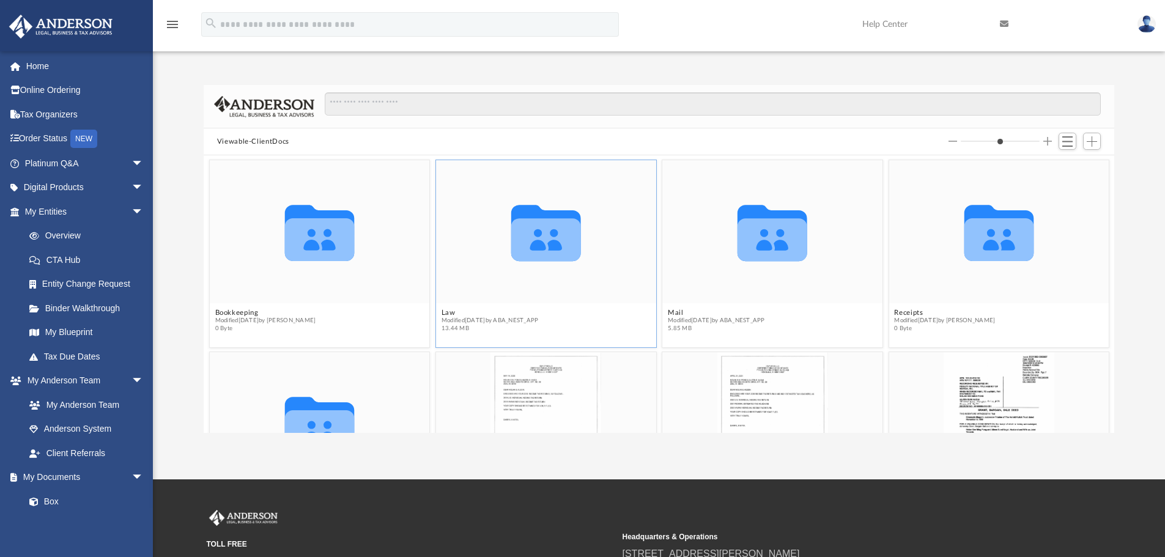
click at [546, 248] on icon "grid" at bounding box center [546, 233] width 70 height 56
click at [446, 313] on button "Law" at bounding box center [490, 313] width 97 height 8
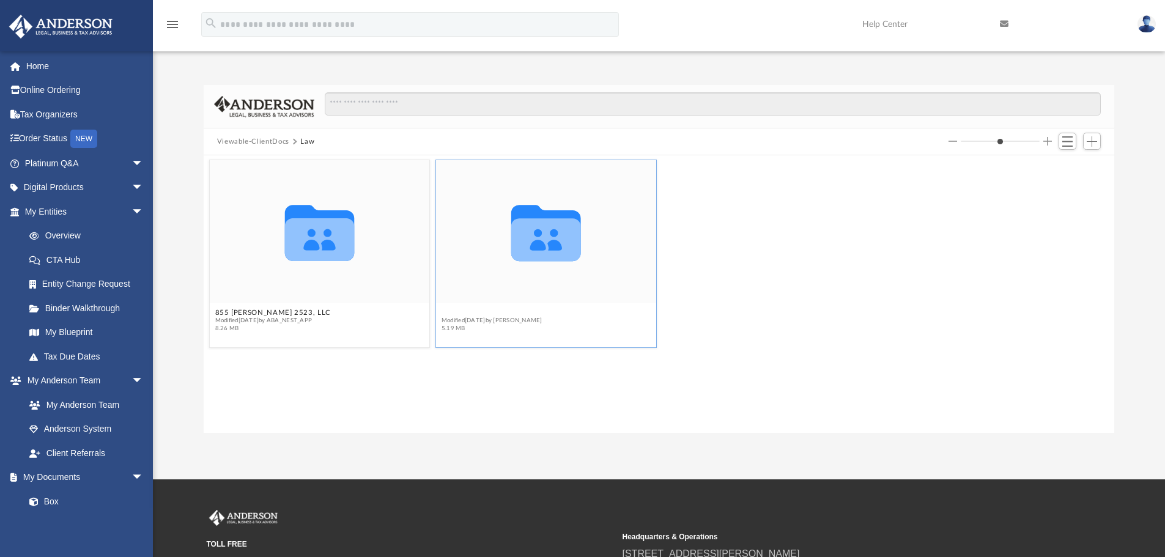
click at [455, 311] on button "Trusts" at bounding box center [492, 313] width 101 height 8
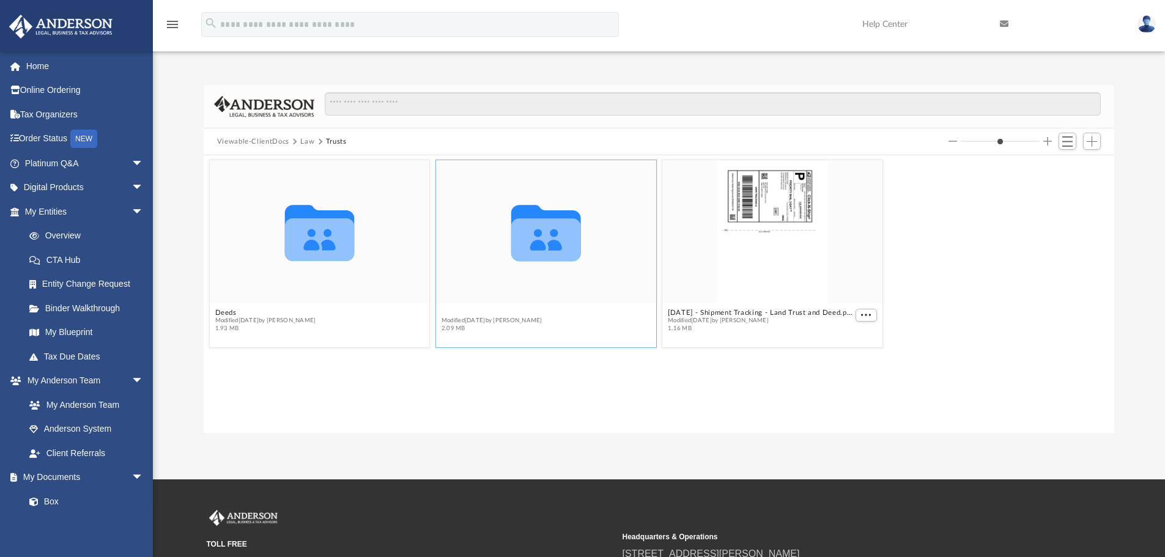
click at [454, 315] on button "Land Trusts" at bounding box center [492, 313] width 101 height 8
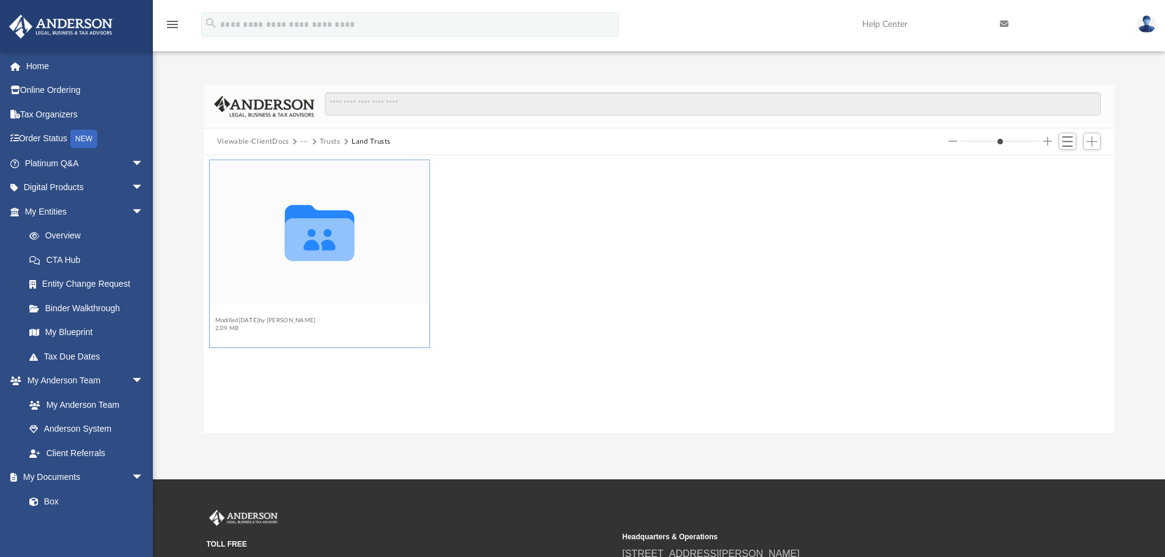
click at [257, 311] on button "855 [PERSON_NAME] 2523 Trust" at bounding box center [273, 313] width 117 height 8
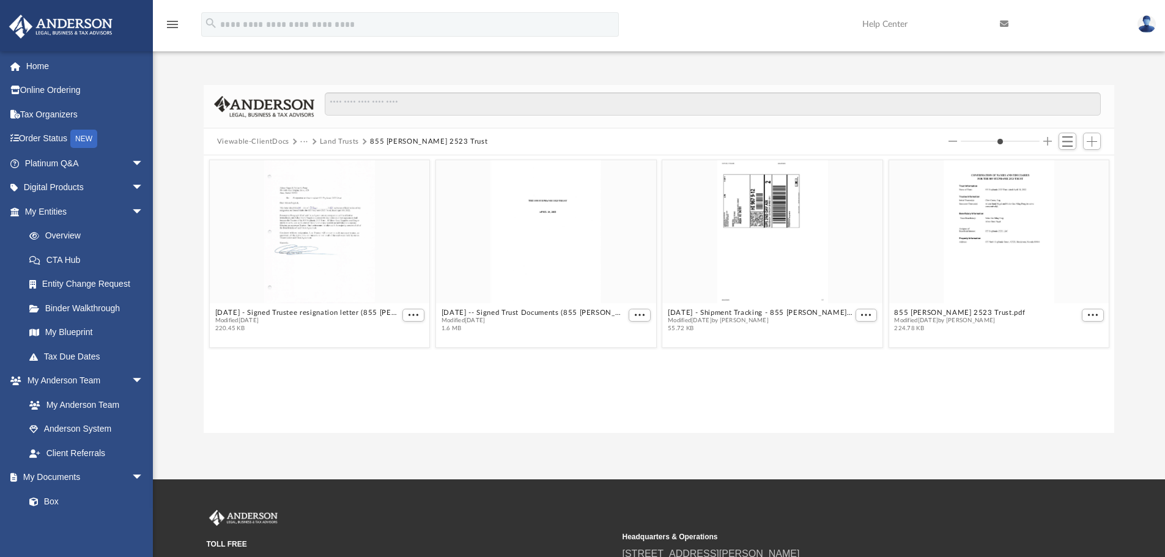
click at [333, 141] on button "Land Trusts" at bounding box center [339, 141] width 39 height 11
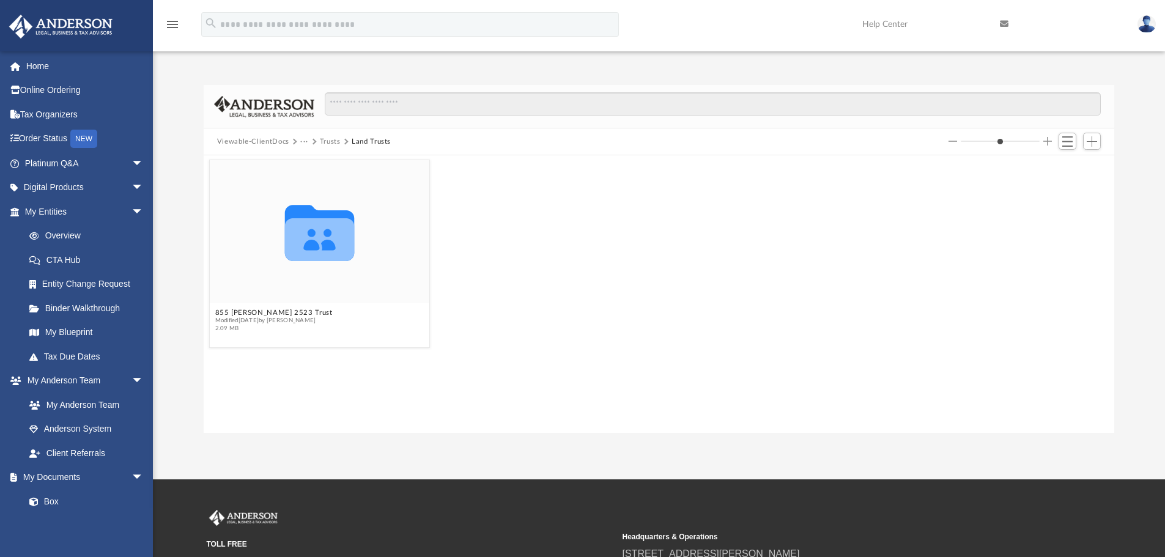
click at [328, 141] on button "Trusts" at bounding box center [330, 141] width 21 height 11
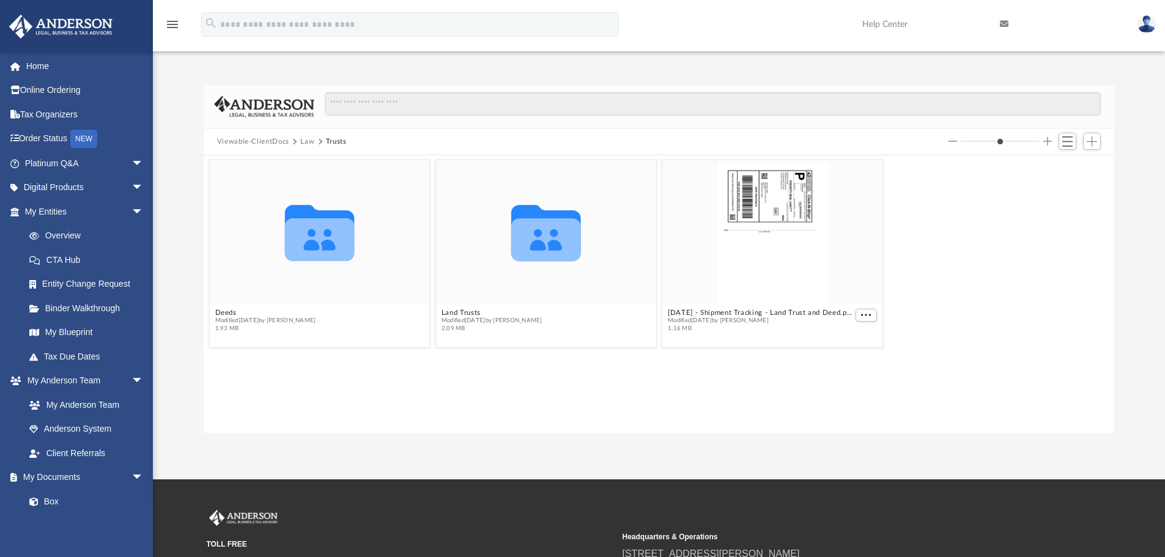
click at [305, 139] on button "Law" at bounding box center [307, 141] width 14 height 11
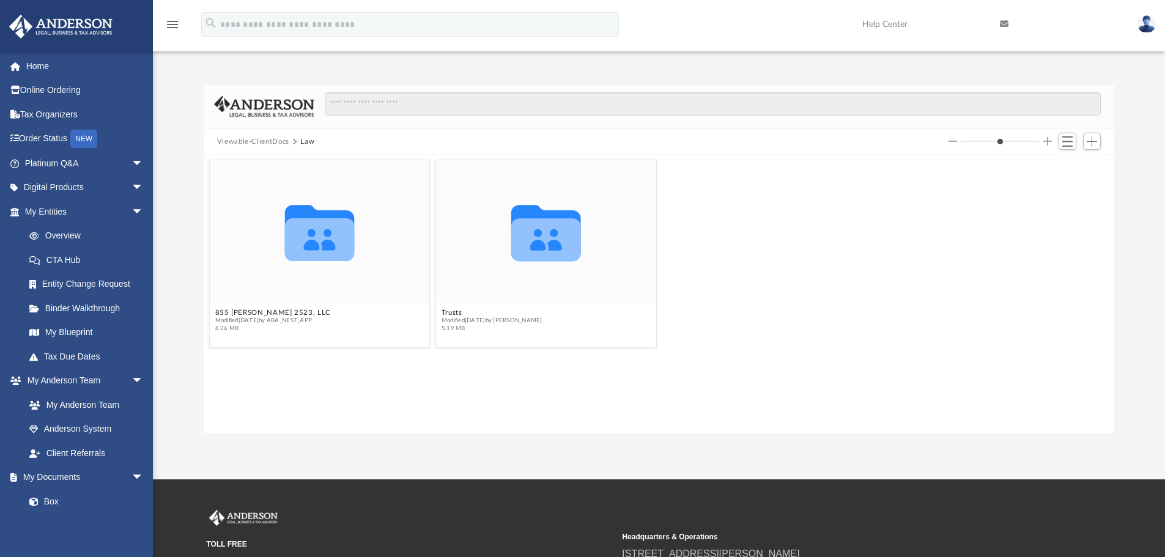
click at [279, 143] on button "Viewable-ClientDocs" at bounding box center [253, 141] width 72 height 11
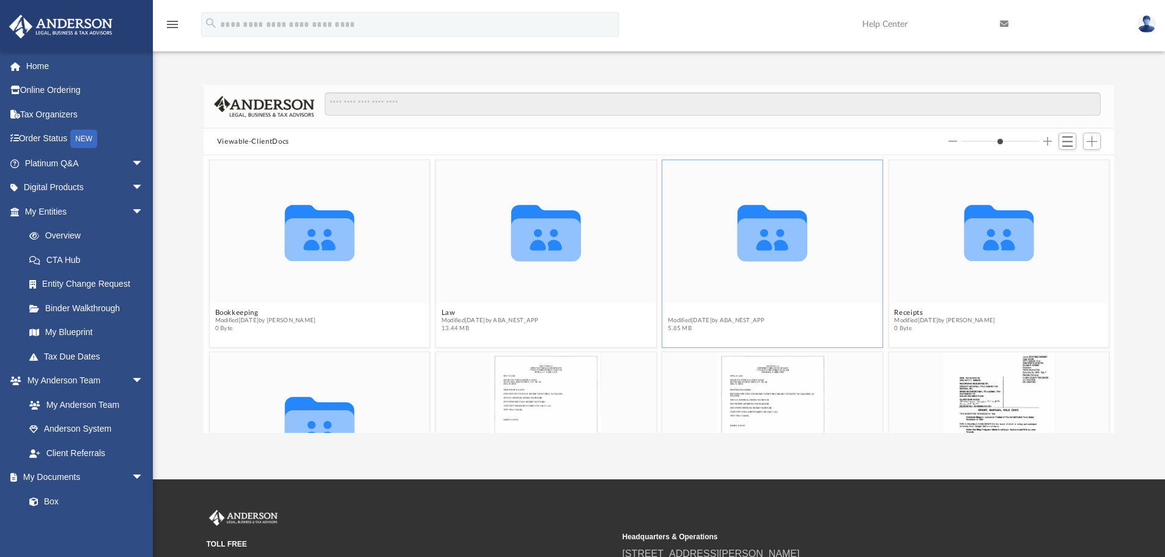
click at [670, 313] on button "Mail" at bounding box center [716, 313] width 97 height 8
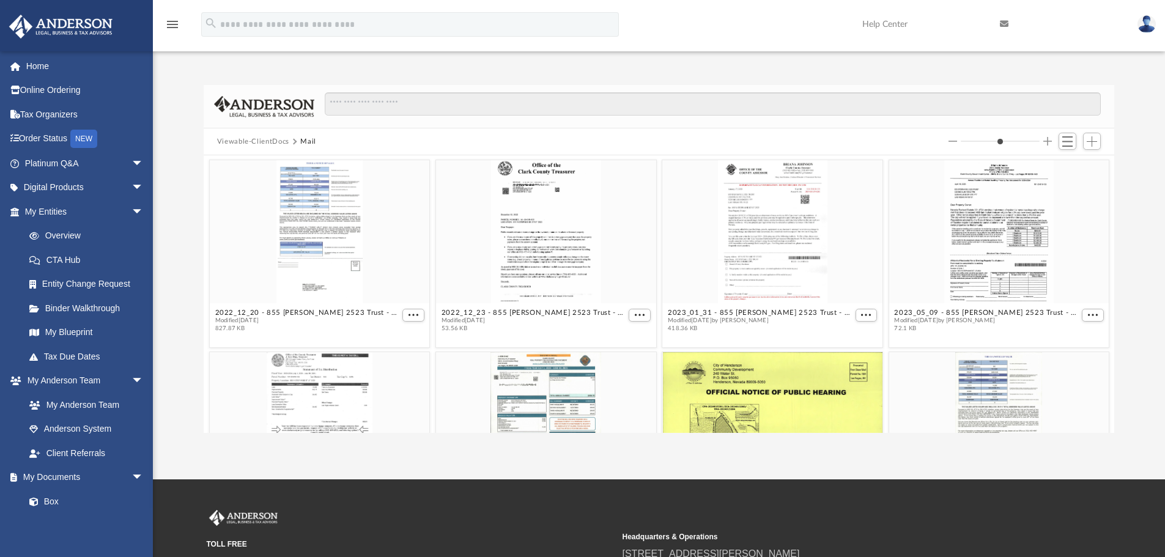
click at [264, 143] on button "Viewable-ClientDocs" at bounding box center [253, 141] width 72 height 11
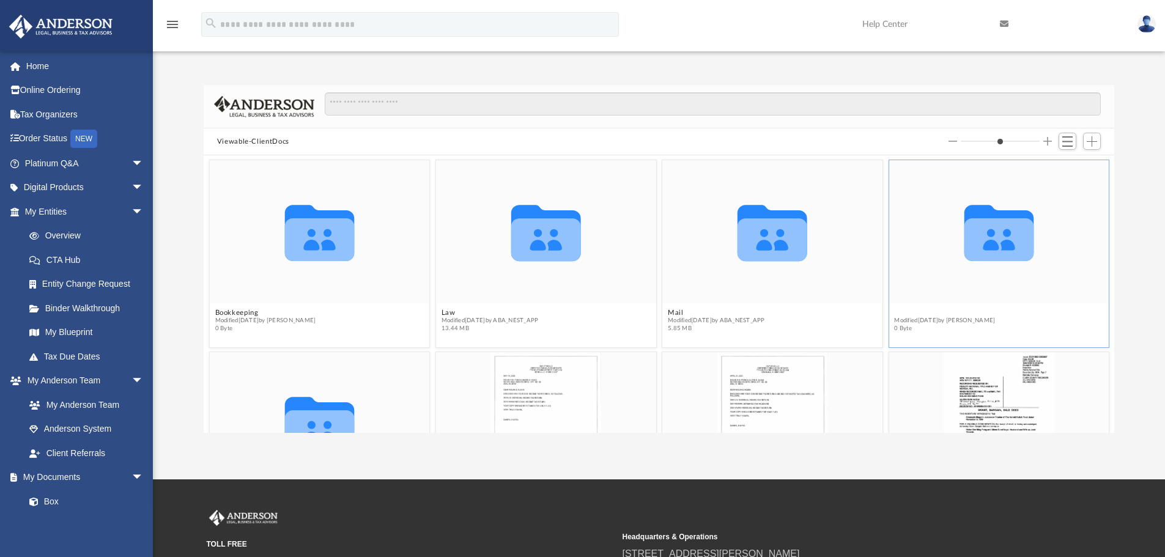
click at [903, 314] on button "Receipts" at bounding box center [944, 313] width 101 height 8
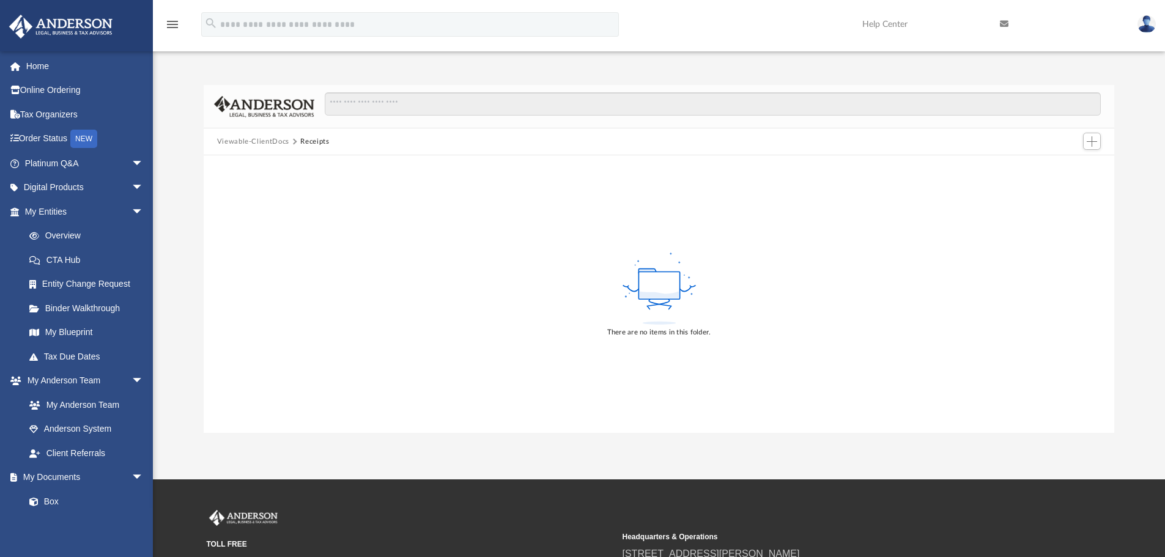
click at [272, 141] on button "Viewable-ClientDocs" at bounding box center [253, 141] width 72 height 11
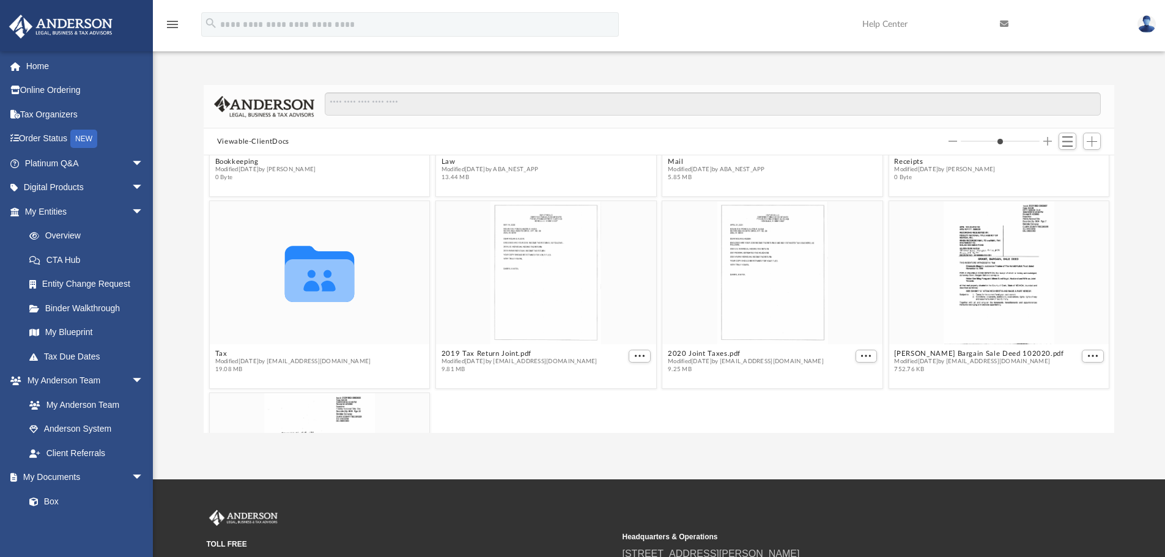
scroll to position [163, 0]
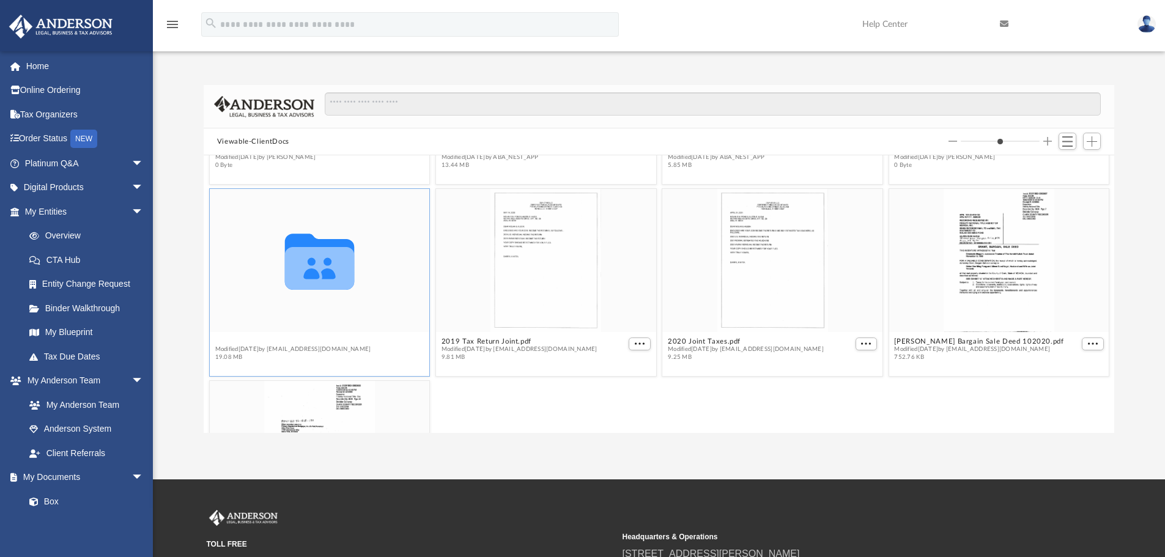
click at [224, 338] on button "Tax" at bounding box center [293, 342] width 156 height 8
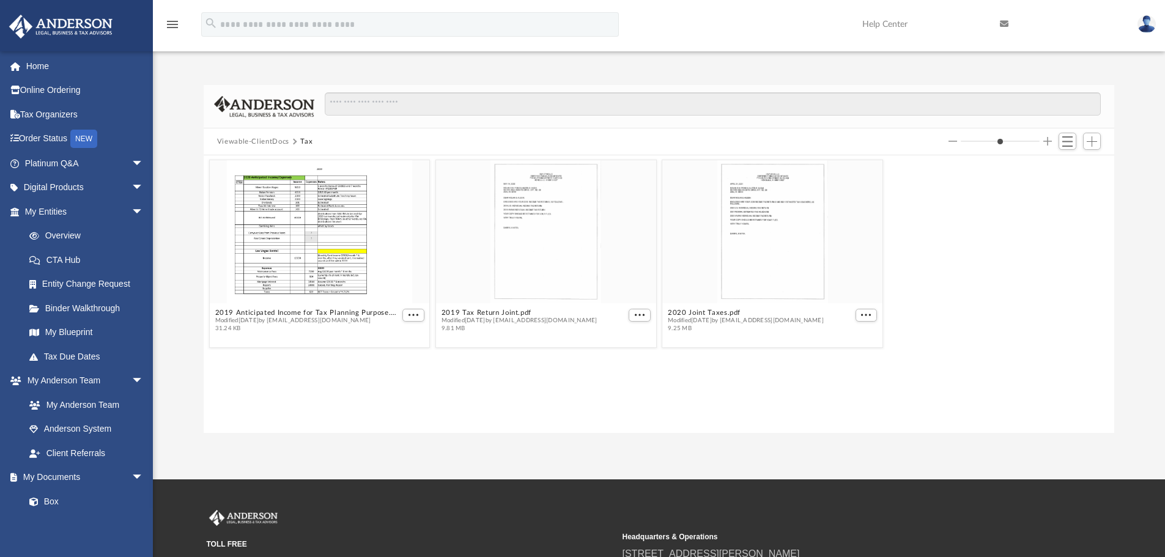
click at [286, 143] on button "Viewable-ClientDocs" at bounding box center [253, 141] width 72 height 11
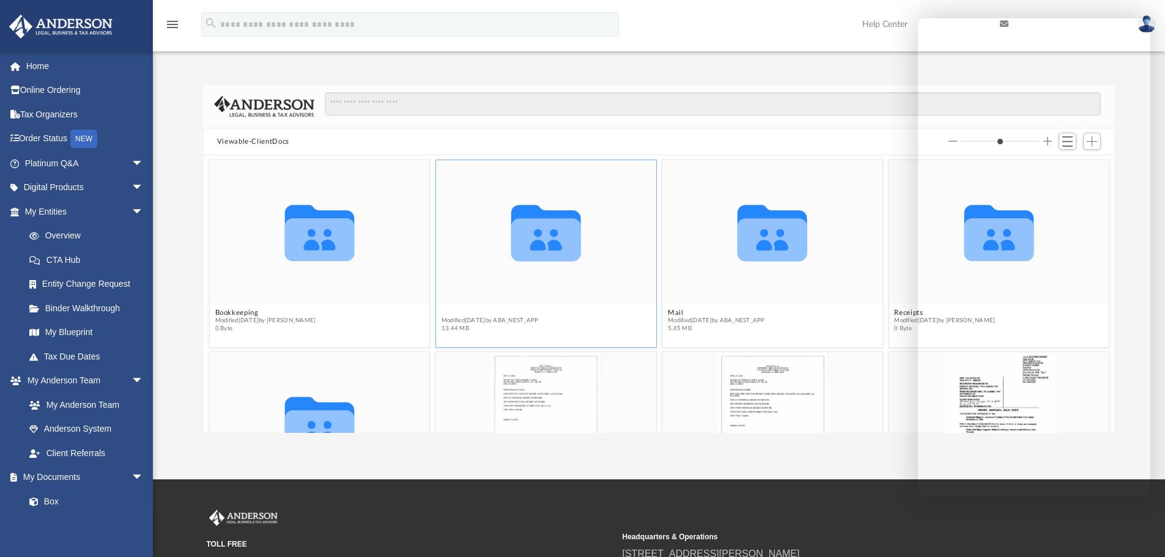
click at [443, 309] on button "Law" at bounding box center [490, 313] width 97 height 8
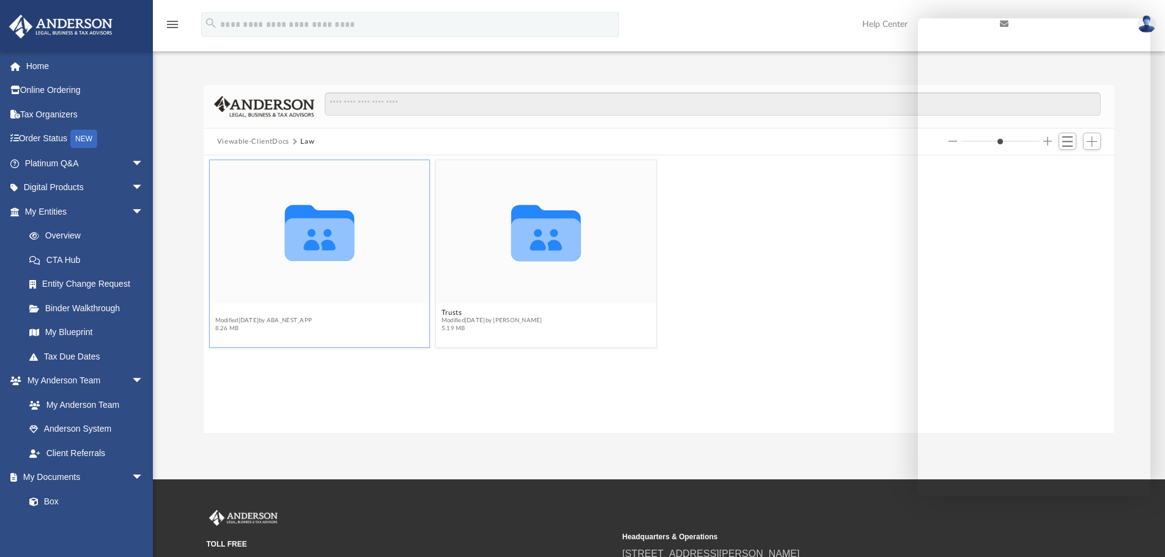
click at [275, 310] on button "855 [PERSON_NAME] 2523, LLC" at bounding box center [273, 313] width 116 height 8
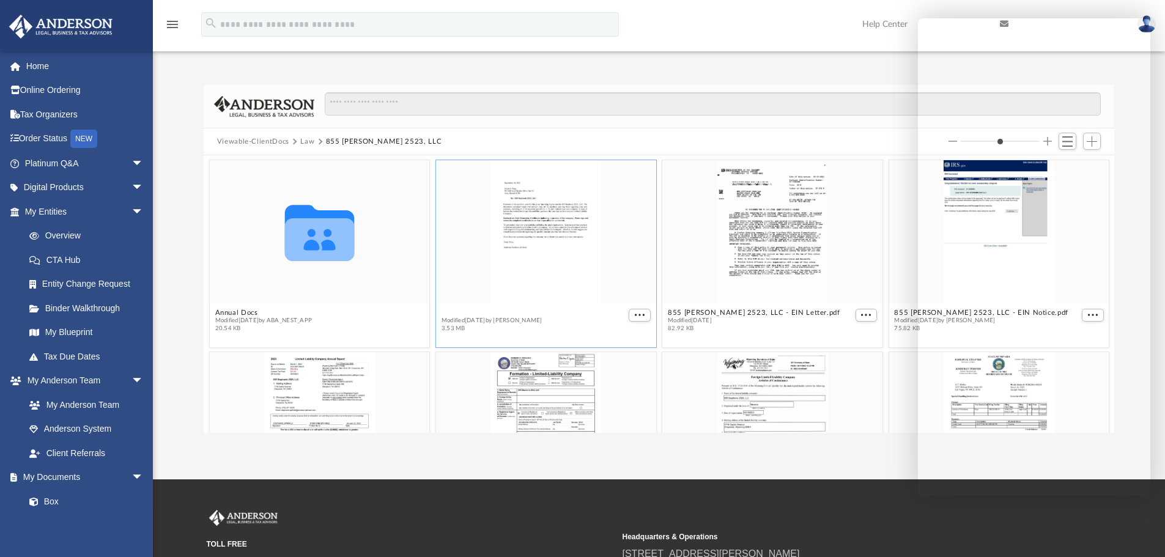
click at [494, 314] on button "855 [PERSON_NAME] 2523, LLC - Binder Documents.pdf" at bounding box center [534, 313] width 185 height 8
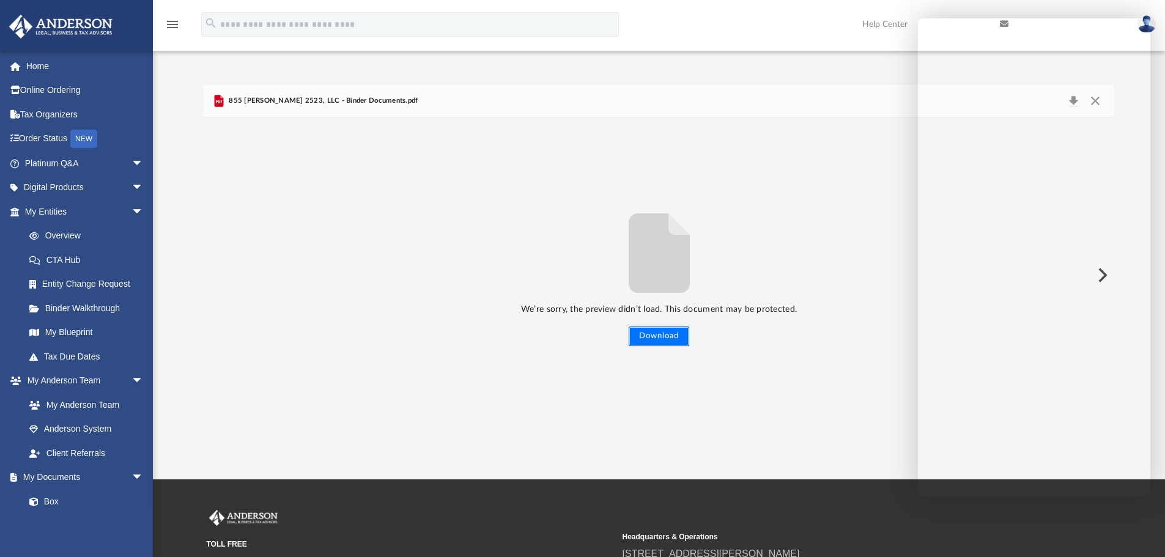
click at [652, 335] on button "Download" at bounding box center [659, 337] width 61 height 20
click at [276, 100] on span "855 [PERSON_NAME] 2523, LLC - Binder Documents.pdf" at bounding box center [322, 100] width 192 height 11
